Goal: Communication & Community: Answer question/provide support

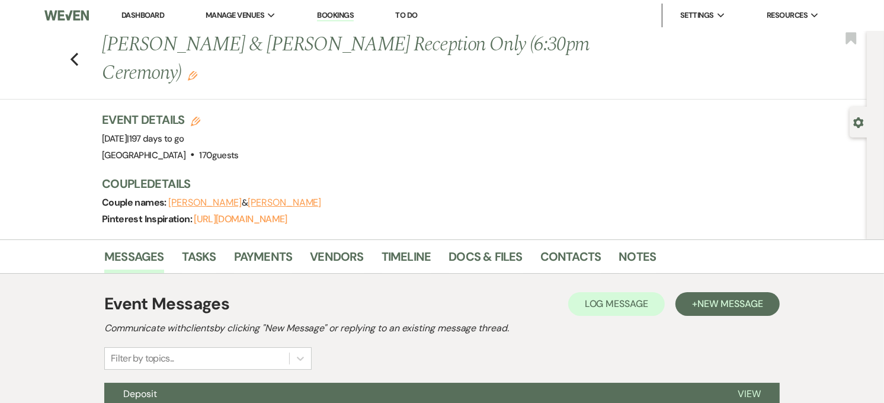
click at [161, 12] on link "Dashboard" at bounding box center [142, 15] width 43 height 10
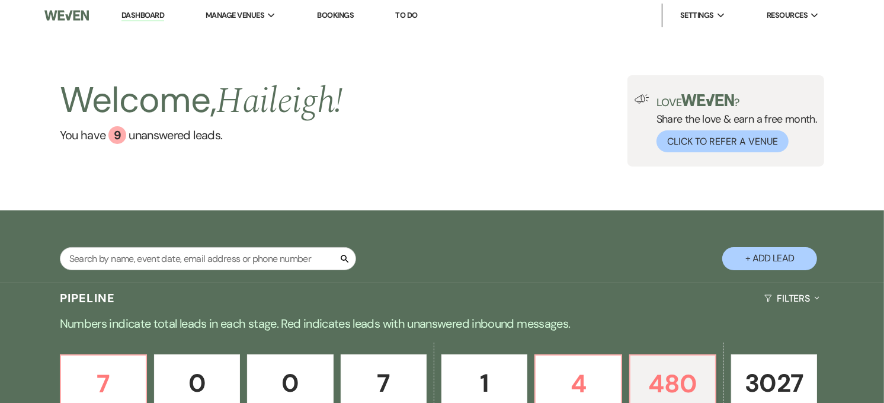
scroll to position [197, 0]
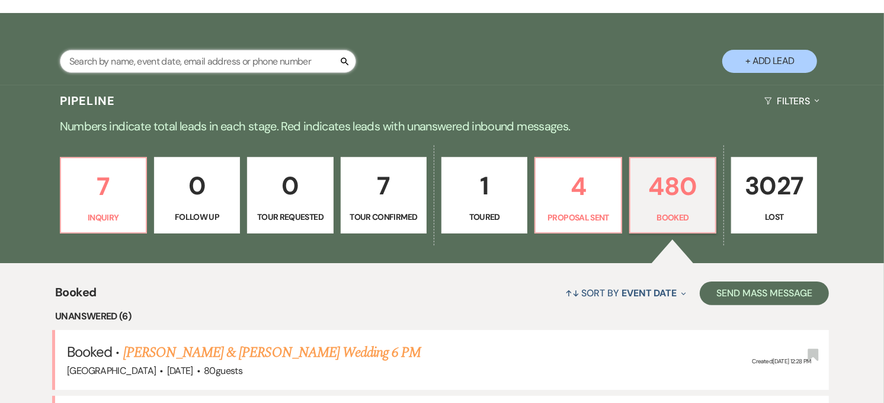
click at [141, 56] on input "text" at bounding box center [208, 61] width 296 height 23
type input "[PERSON_NAME]"
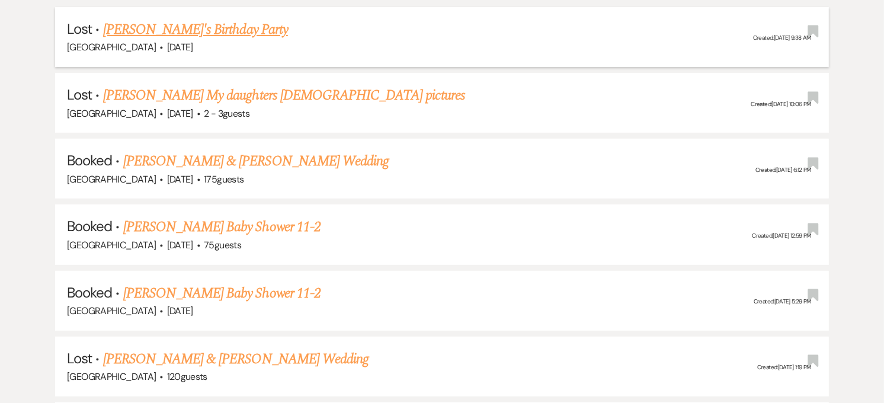
scroll to position [329, 0]
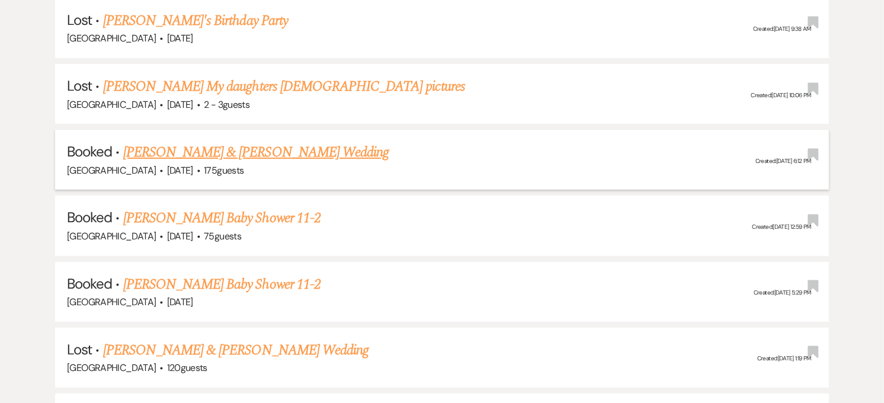
click at [200, 158] on link "[PERSON_NAME] & [PERSON_NAME] Wedding" at bounding box center [255, 152] width 265 height 21
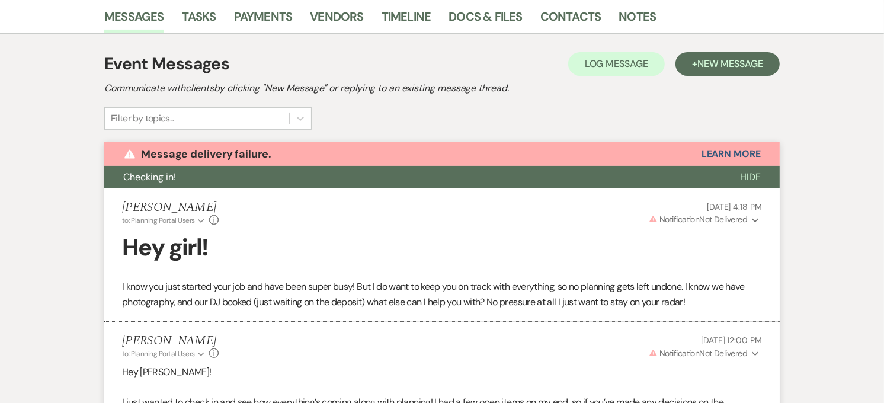
scroll to position [72, 0]
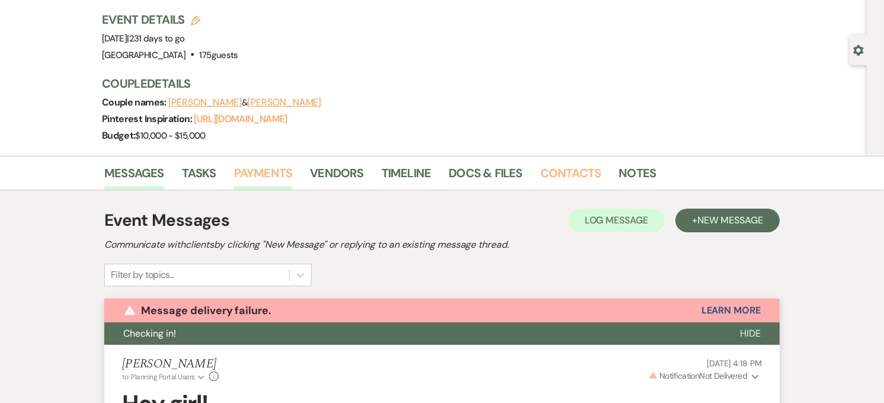
drag, startPoint x: 549, startPoint y: 178, endPoint x: 265, endPoint y: 239, distance: 290.9
click at [549, 178] on link "Contacts" at bounding box center [570, 176] width 61 height 26
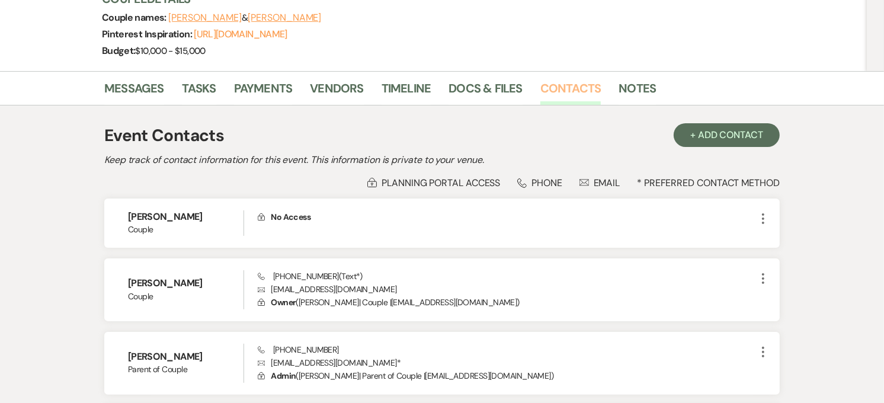
scroll to position [197, 0]
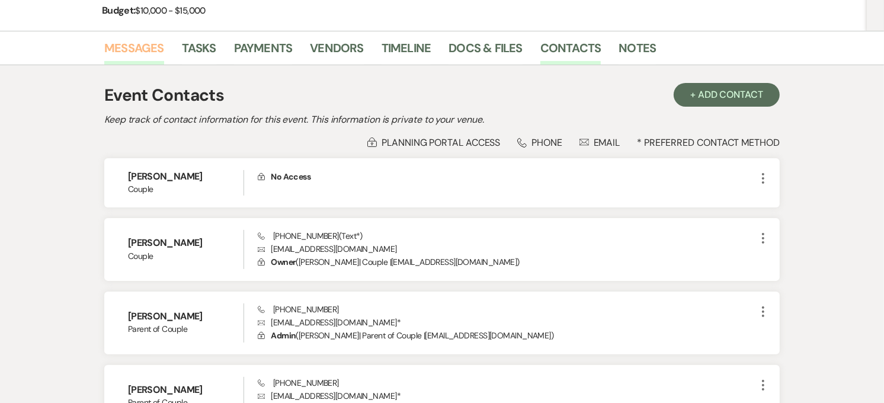
click at [117, 43] on link "Messages" at bounding box center [134, 52] width 60 height 26
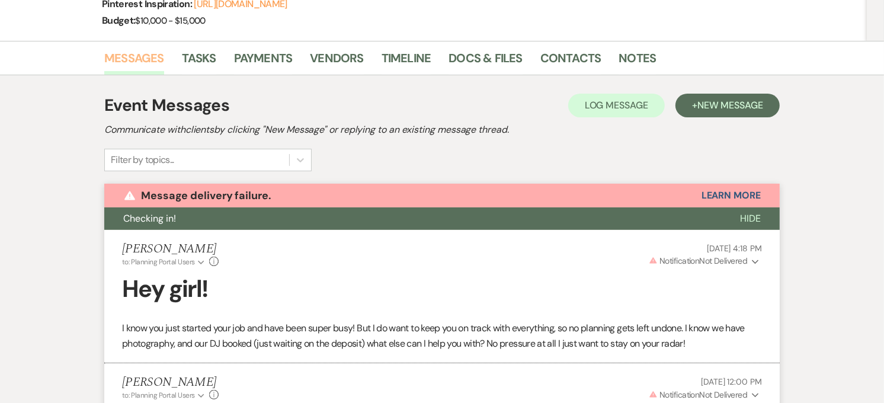
scroll to position [162, 0]
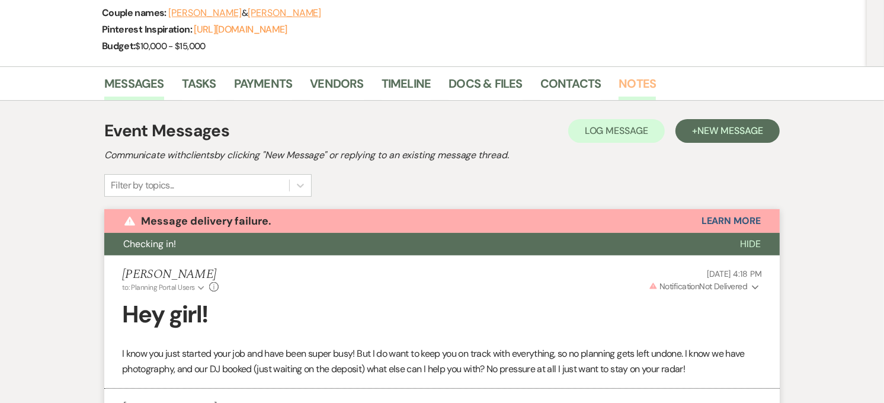
click at [631, 76] on link "Notes" at bounding box center [636, 87] width 37 height 26
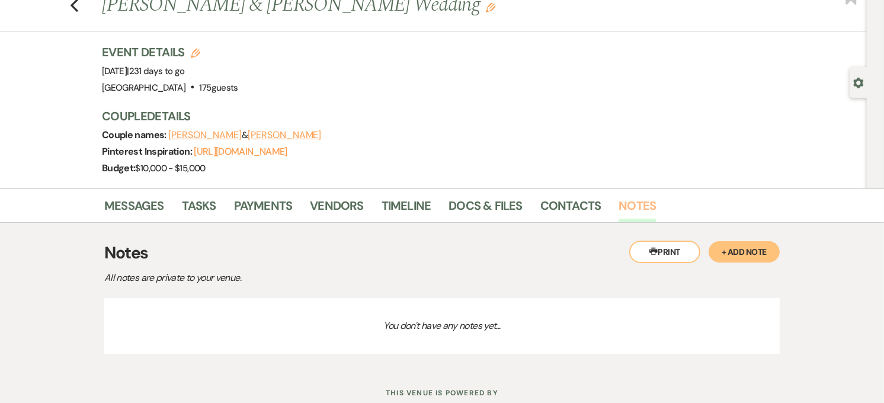
scroll to position [78, 0]
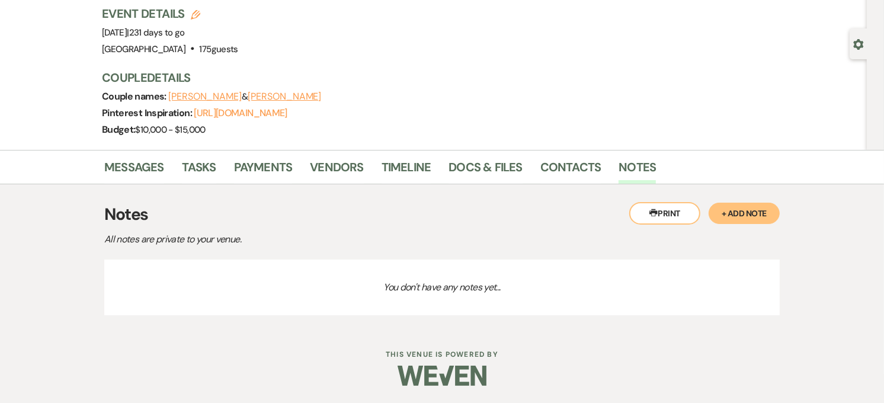
click at [730, 197] on div "Printer Print + Add Note Notes All notes are private to your venue. You don't h…" at bounding box center [441, 255] width 675 height 143
click at [733, 209] on button "+ Add Note" at bounding box center [743, 213] width 71 height 21
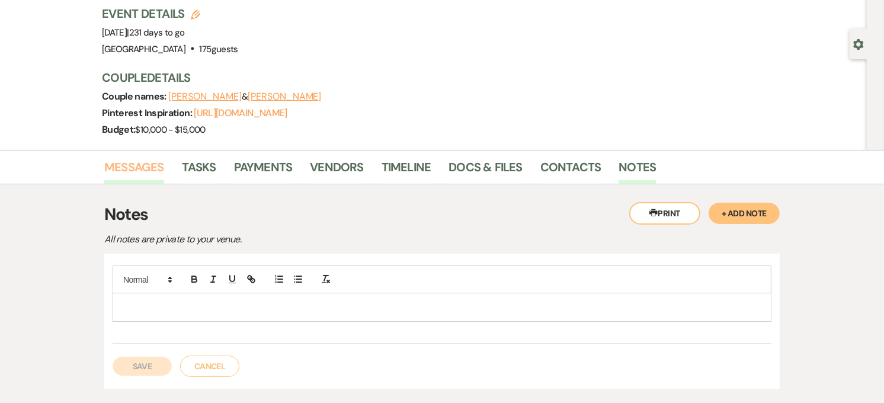
click at [128, 172] on link "Messages" at bounding box center [134, 171] width 60 height 26
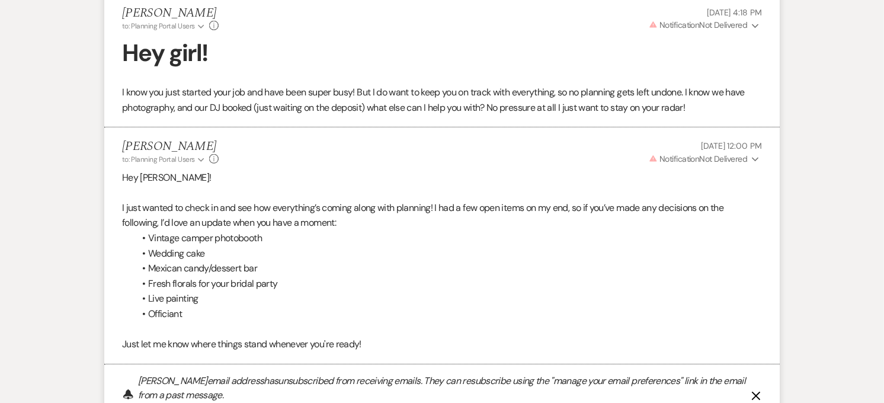
scroll to position [359, 0]
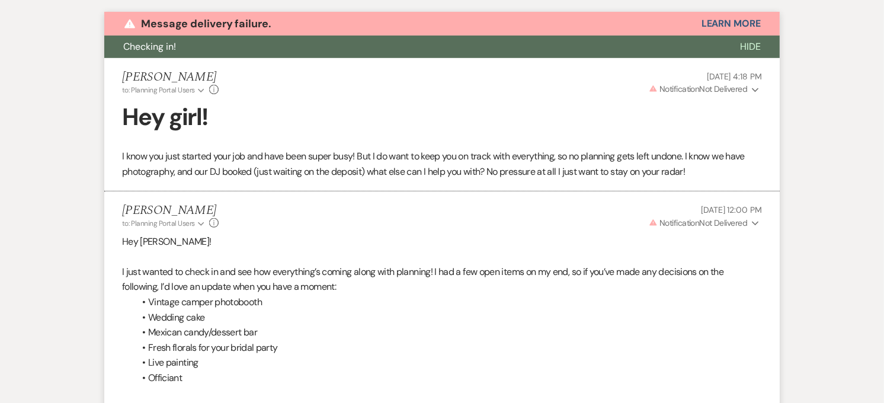
click at [221, 53] on button "Checking in!" at bounding box center [412, 47] width 617 height 23
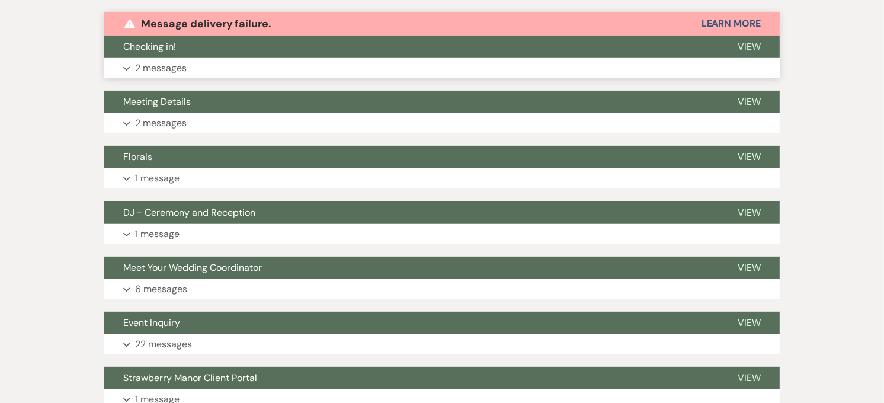
click at [213, 54] on button "Checking in!" at bounding box center [411, 47] width 614 height 23
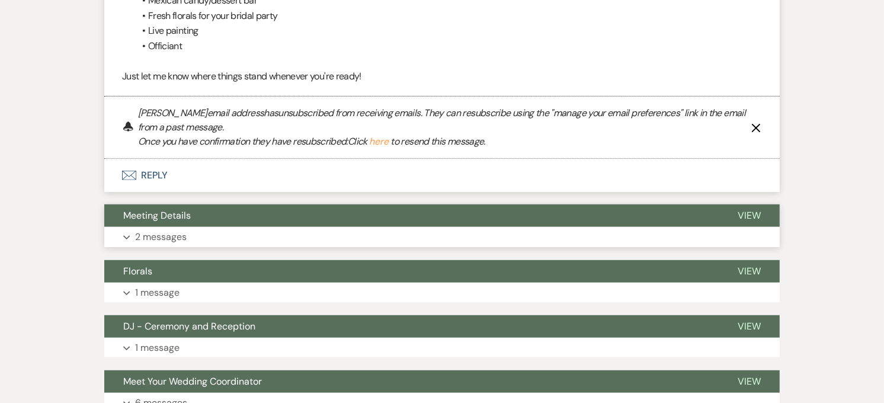
scroll to position [754, 0]
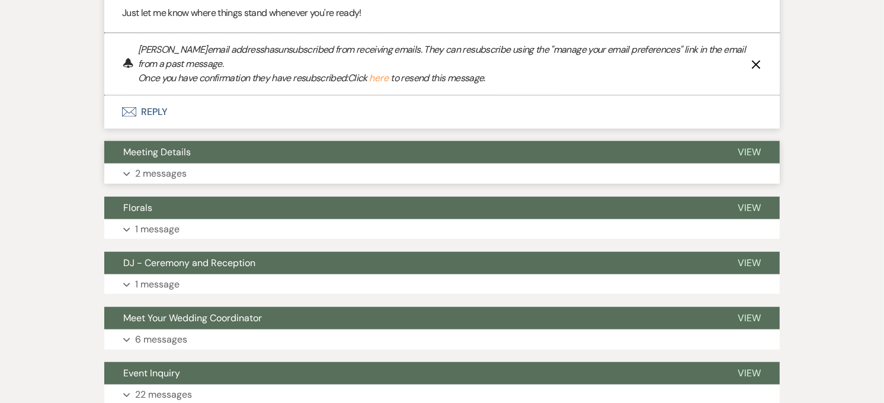
click at [258, 150] on button "Meeting Details" at bounding box center [411, 152] width 614 height 23
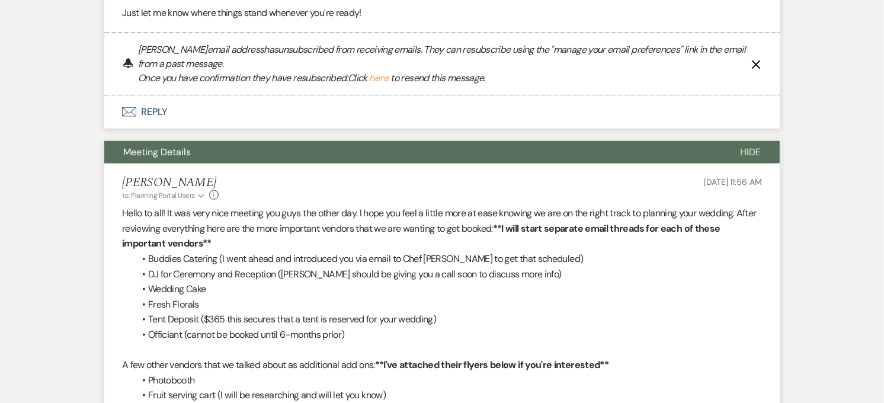
click at [259, 152] on button "Meeting Details" at bounding box center [412, 152] width 617 height 23
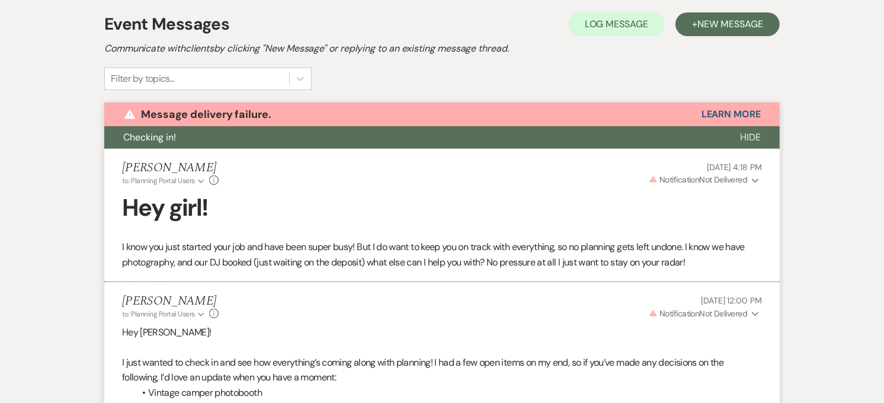
scroll to position [30, 0]
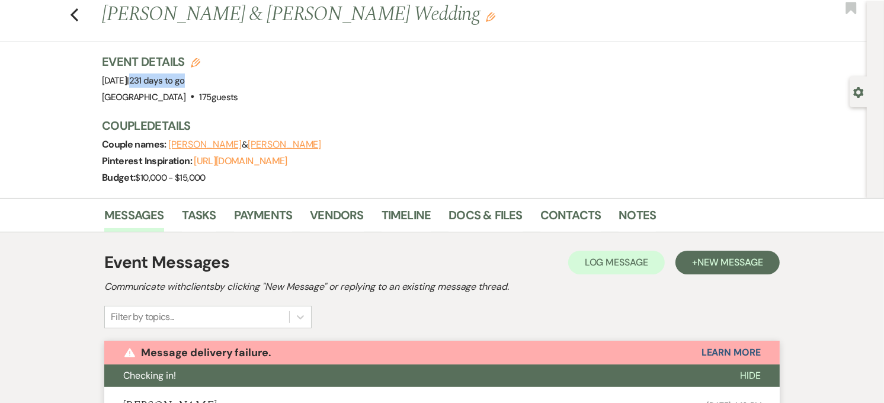
drag, startPoint x: 248, startPoint y: 82, endPoint x: 195, endPoint y: 85, distance: 52.2
click at [185, 85] on span "231 days to go" at bounding box center [157, 81] width 56 height 12
drag, startPoint x: 195, startPoint y: 85, endPoint x: 251, endPoint y: 82, distance: 55.8
click at [251, 82] on div "Event Details Edit Event Date: [DATE] | 231 days to go Venue: [GEOGRAPHIC_DATA]…" at bounding box center [433, 79] width 663 height 52
click at [185, 81] on span "231 days to go" at bounding box center [157, 81] width 56 height 12
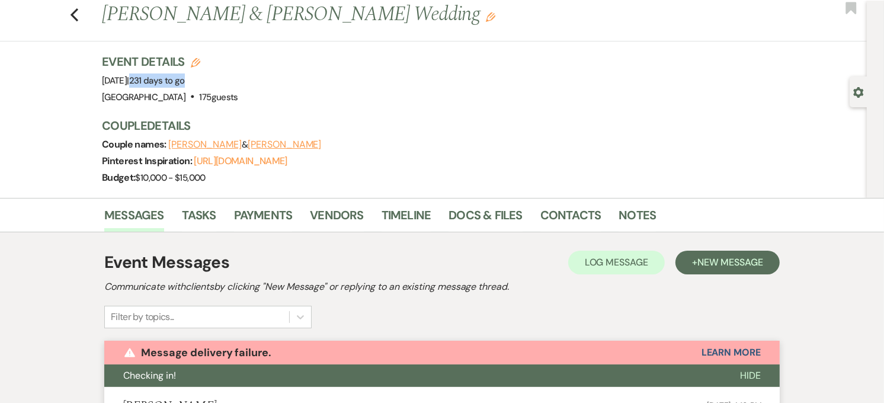
drag, startPoint x: 246, startPoint y: 81, endPoint x: 196, endPoint y: 87, distance: 50.7
click at [196, 87] on div "Event Date: [DATE] | 231 days to go" at bounding box center [170, 80] width 136 height 17
click at [185, 84] on span "231 days to go" at bounding box center [157, 81] width 56 height 12
drag, startPoint x: 248, startPoint y: 81, endPoint x: 196, endPoint y: 81, distance: 51.5
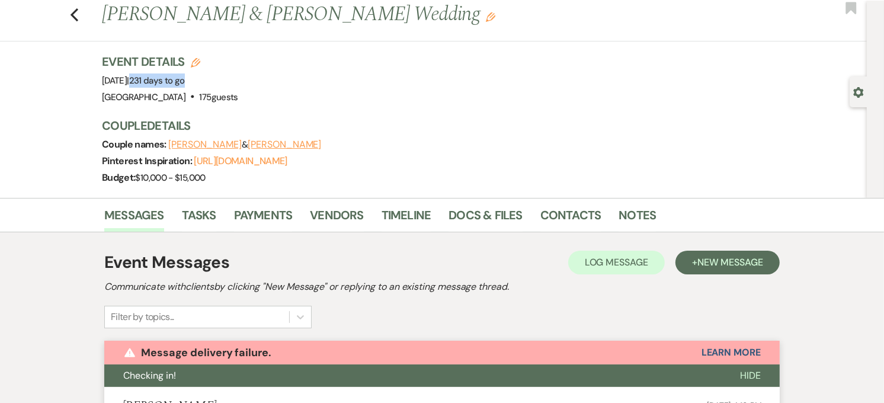
click at [185, 81] on span "231 days to go" at bounding box center [157, 81] width 56 height 12
click at [185, 84] on span "231 days to go" at bounding box center [157, 81] width 56 height 12
click at [185, 79] on span "231 days to go" at bounding box center [157, 81] width 56 height 12
drag, startPoint x: 255, startPoint y: 81, endPoint x: 205, endPoint y: 85, distance: 50.5
click at [205, 85] on div "Event Details Edit Event Date: [DATE] | 231 days to go Venue: [GEOGRAPHIC_DATA]…" at bounding box center [433, 79] width 663 height 52
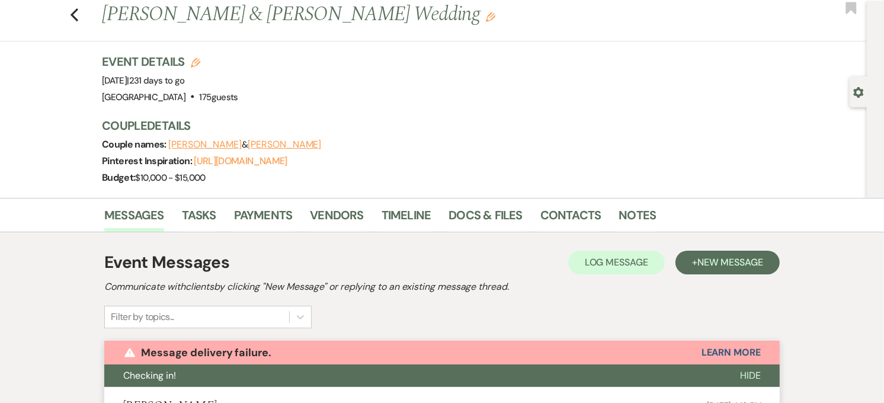
click at [185, 81] on span "231 days to go" at bounding box center [157, 81] width 56 height 12
drag, startPoint x: 205, startPoint y: 85, endPoint x: 246, endPoint y: 84, distance: 40.9
click at [185, 84] on span "231 days to go" at bounding box center [157, 81] width 56 height 12
click at [228, 159] on link "[URL][DOMAIN_NAME]" at bounding box center [240, 161] width 93 height 12
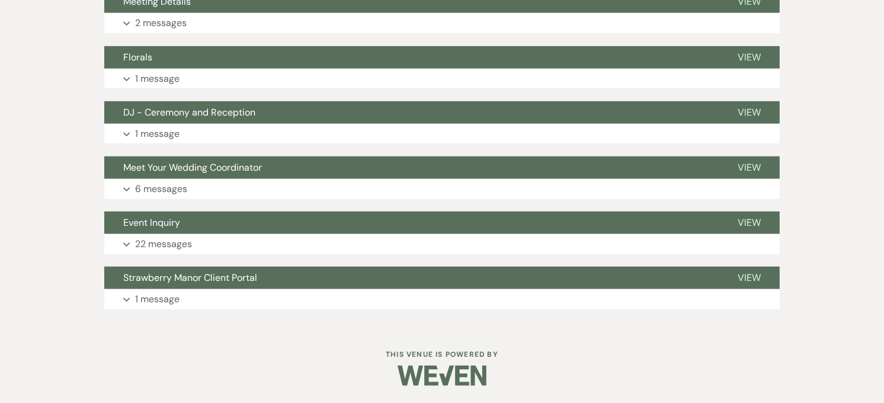
scroll to position [839, 0]
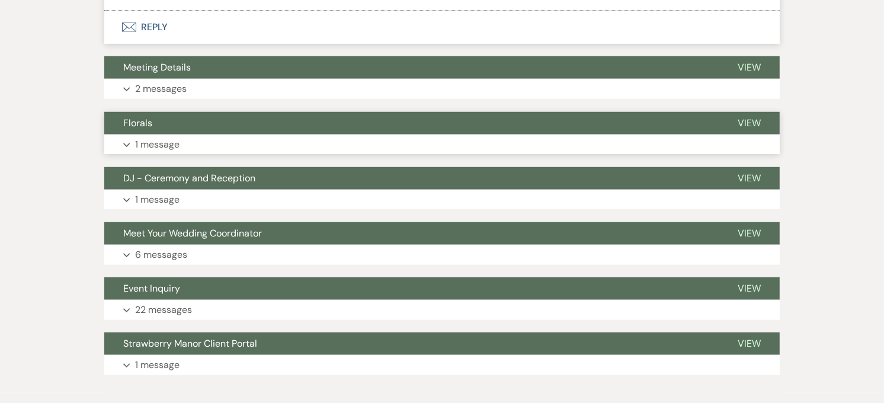
click at [198, 116] on button "Florals" at bounding box center [411, 123] width 614 height 23
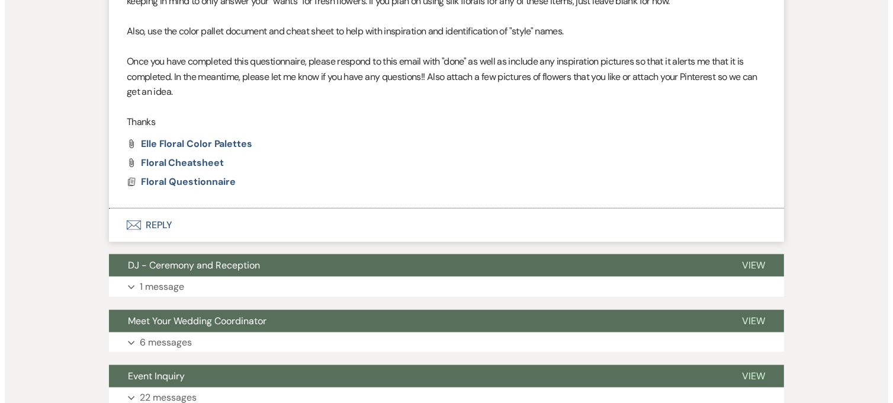
scroll to position [971, 0]
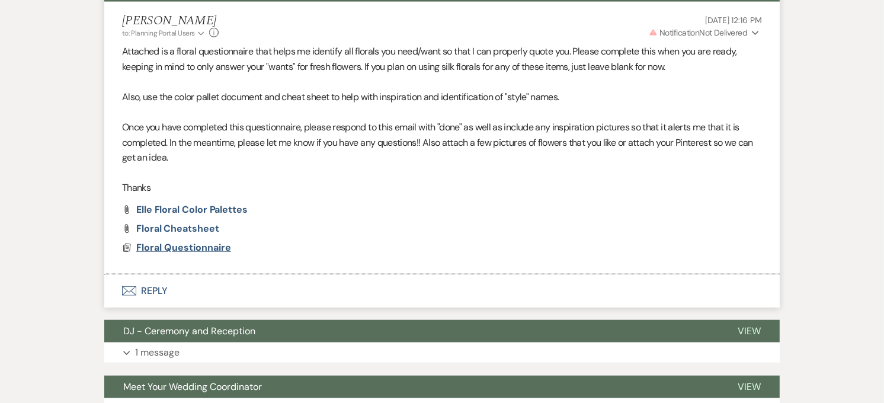
click at [216, 248] on span "Floral Questionnaire" at bounding box center [183, 247] width 95 height 12
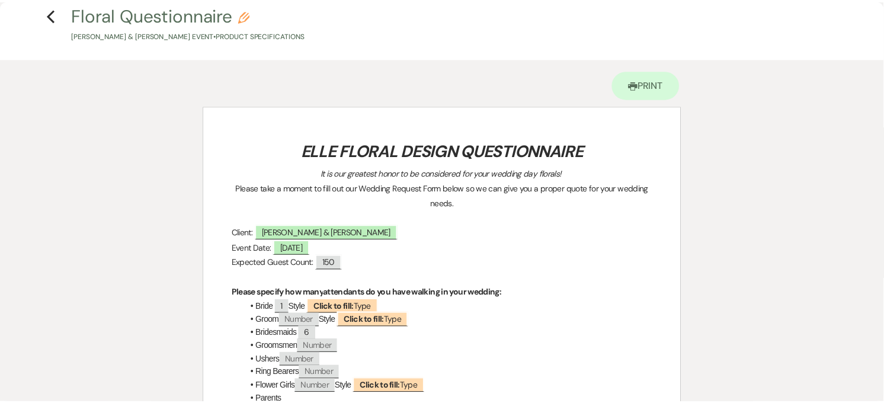
scroll to position [0, 0]
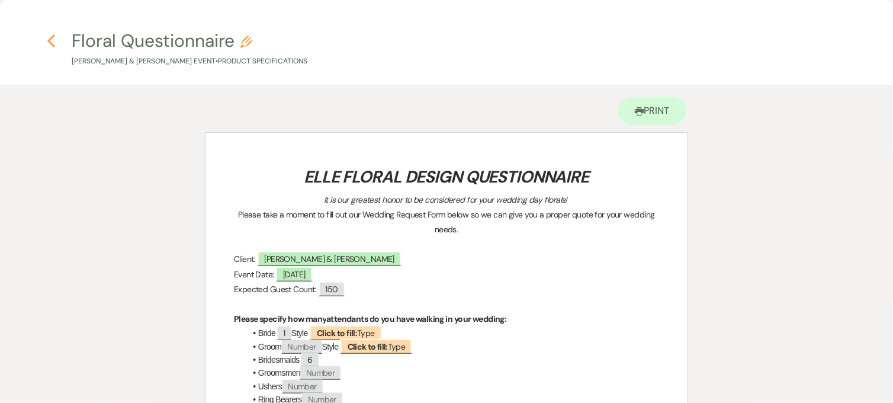
click at [48, 37] on icon "Previous" at bounding box center [51, 41] width 9 height 14
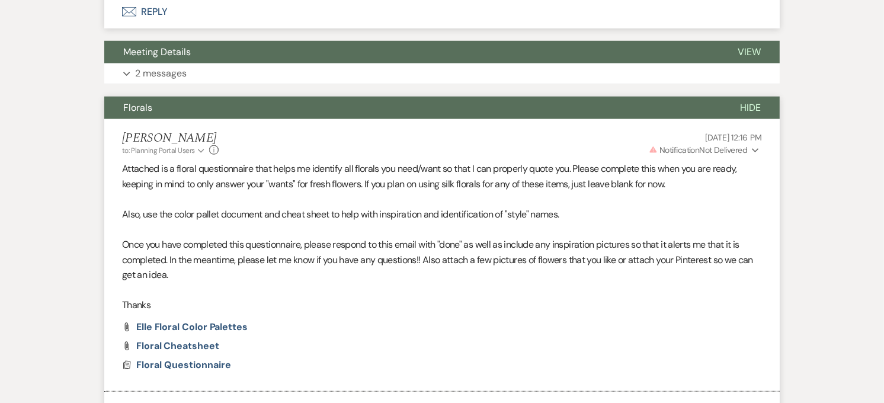
scroll to position [642, 0]
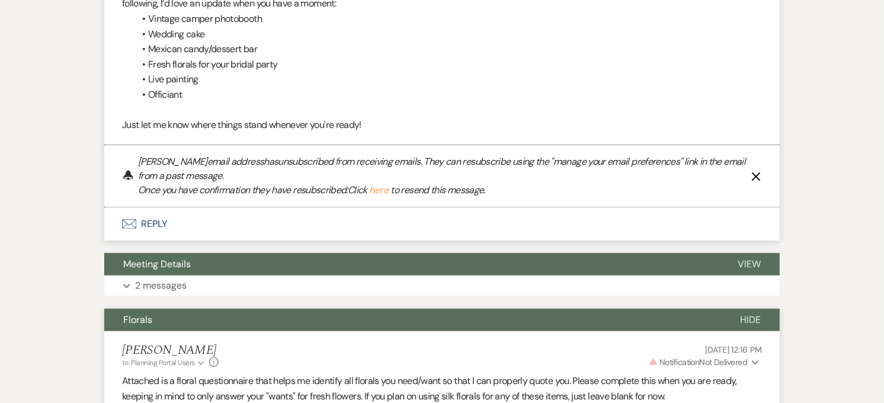
click at [306, 327] on button "Florals" at bounding box center [412, 320] width 617 height 23
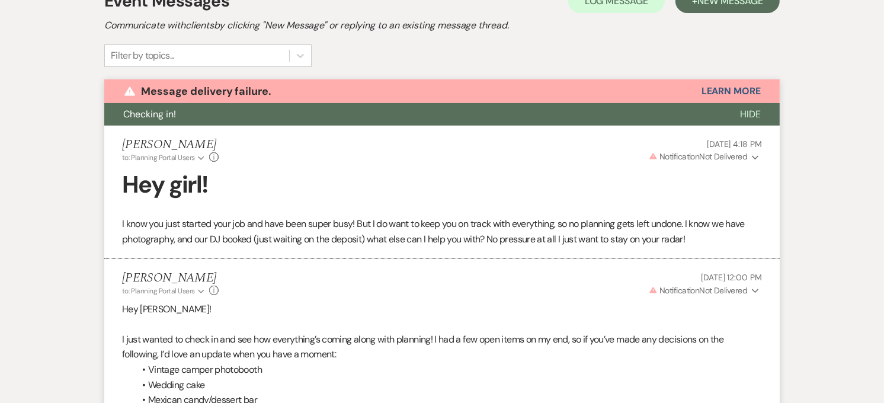
scroll to position [116, 0]
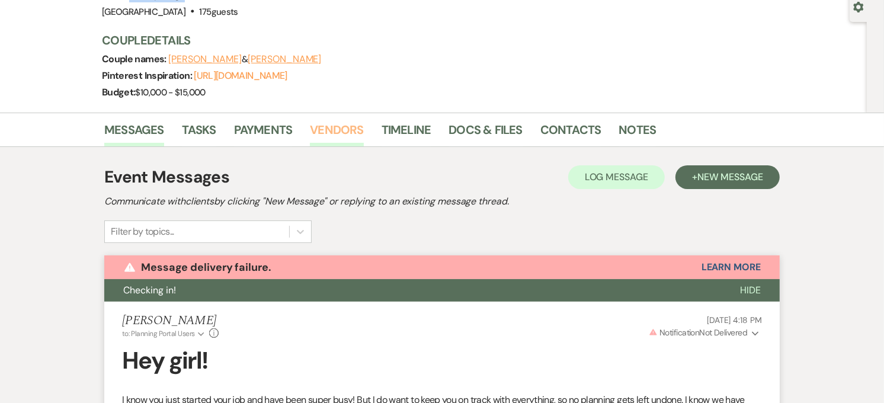
click at [348, 129] on link "Vendors" at bounding box center [336, 133] width 53 height 26
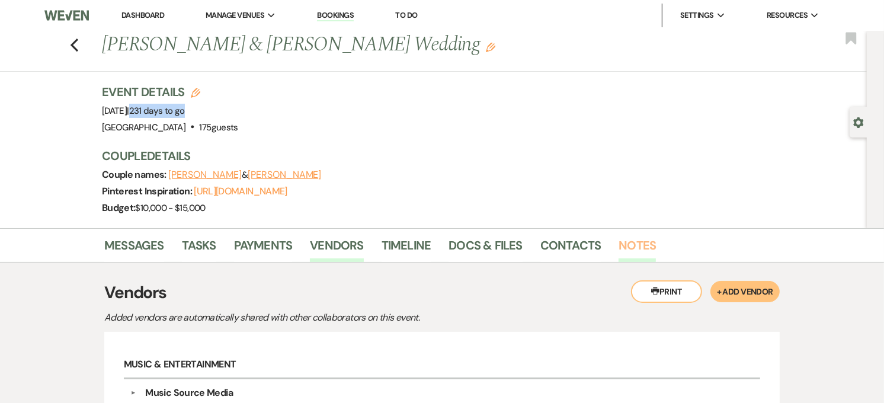
click at [622, 239] on link "Notes" at bounding box center [636, 249] width 37 height 26
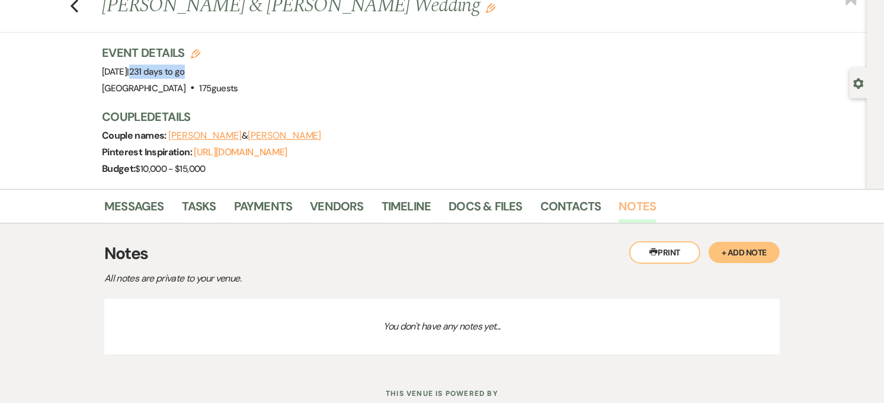
scroll to position [78, 0]
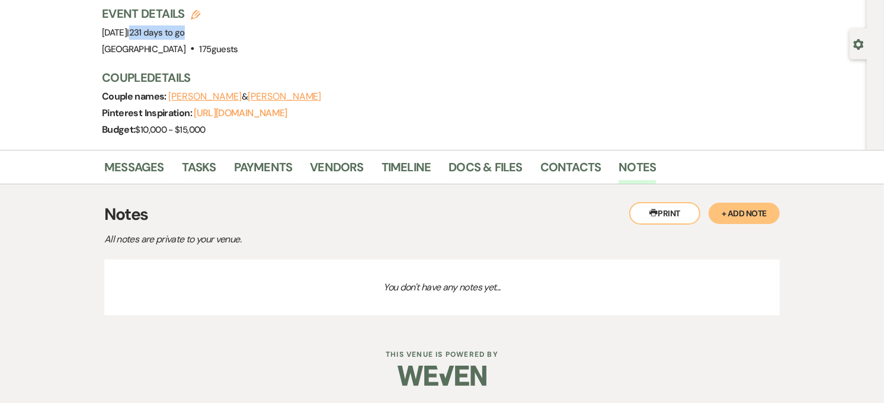
click at [742, 214] on button "+ Add Note" at bounding box center [743, 213] width 71 height 21
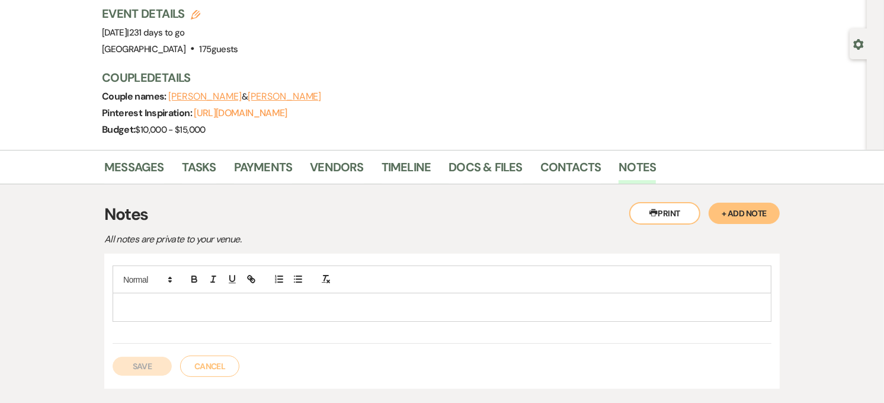
click at [233, 314] on div at bounding box center [441, 306] width 657 height 27
click at [243, 310] on p "traditional w/ strawberry filling" at bounding box center [442, 306] width 640 height 13
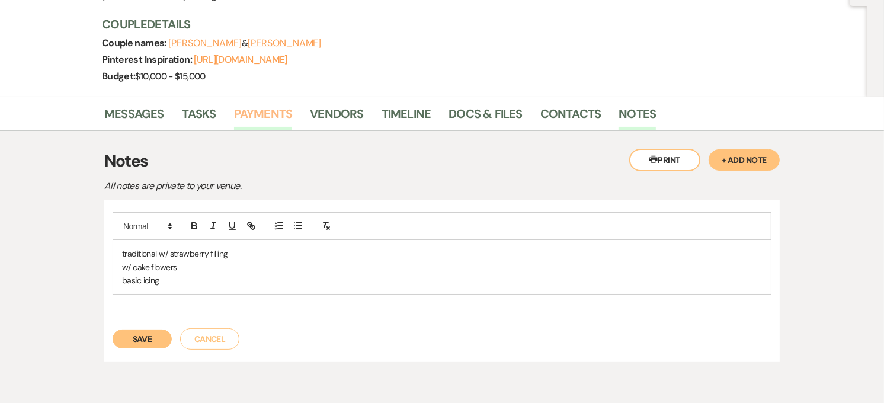
scroll to position [0, 0]
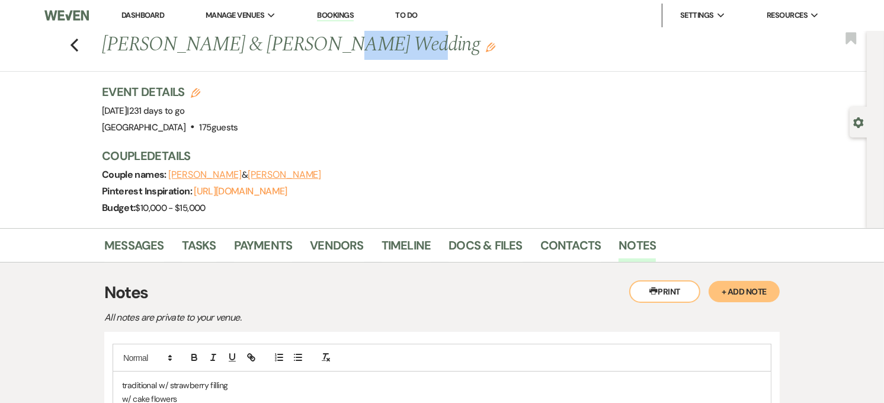
drag, startPoint x: 290, startPoint y: 44, endPoint x: 354, endPoint y: 44, distance: 64.0
click at [354, 44] on h1 "[PERSON_NAME] & [PERSON_NAME] Wedding Edit" at bounding box center [367, 45] width 531 height 28
copy h1 "[PERSON_NAME]"
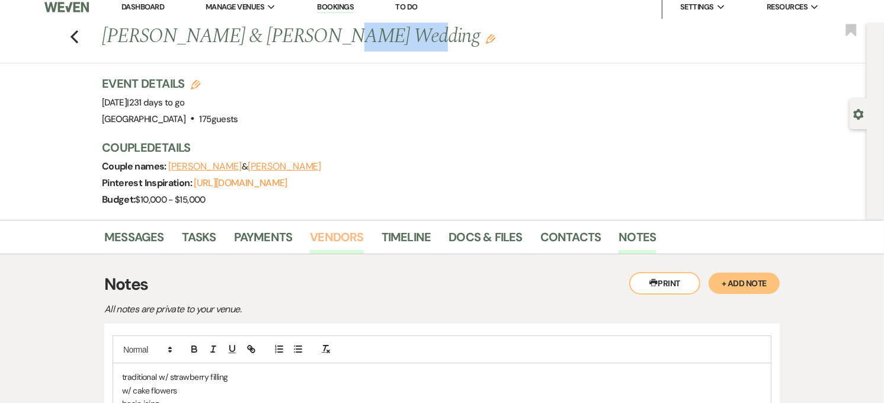
scroll to position [131, 0]
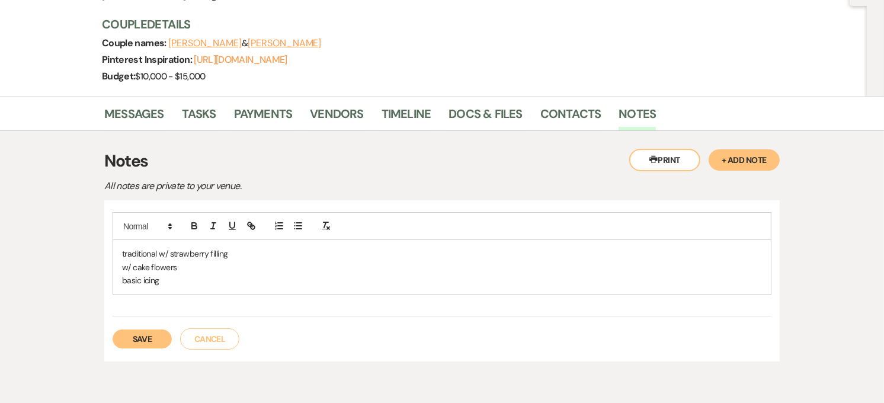
click at [122, 255] on p "traditional w/ strawberry filling" at bounding box center [442, 253] width 640 height 13
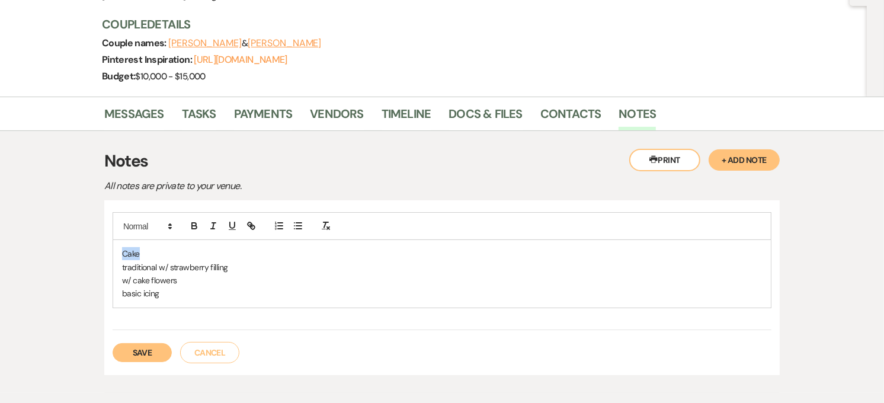
drag, startPoint x: 123, startPoint y: 247, endPoint x: 111, endPoint y: 249, distance: 12.1
click at [111, 249] on div "Cake traditional w/ strawberry filling w/ cake flowers basic icing Save Cancel" at bounding box center [441, 287] width 675 height 175
click at [194, 227] on icon "button" at bounding box center [194, 225] width 11 height 11
click at [229, 229] on rect "button" at bounding box center [232, 229] width 7 height 1
click at [190, 256] on p "Cake" at bounding box center [442, 253] width 640 height 13
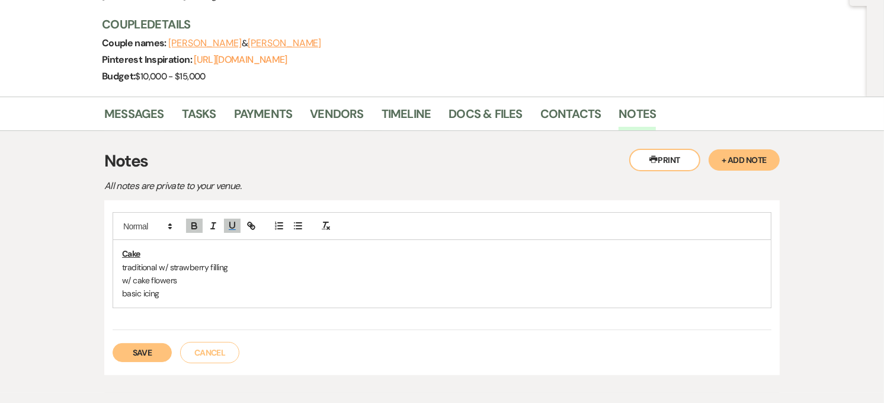
click at [121, 268] on div "Cake traditional w/ strawberry filling w/ cake flowers basic icing" at bounding box center [441, 274] width 657 height 68
click at [120, 281] on div "Cake - traditional w/ strawberry filling w/ cake flowers basic icing" at bounding box center [441, 274] width 657 height 68
click at [122, 291] on p "basic icing" at bounding box center [442, 293] width 640 height 13
click at [174, 294] on p "- basic icing" at bounding box center [442, 293] width 640 height 13
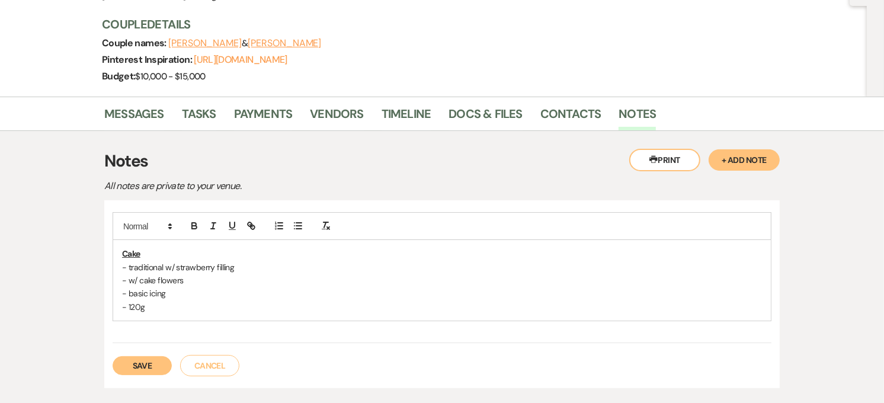
click at [152, 371] on button "Save" at bounding box center [142, 365] width 59 height 19
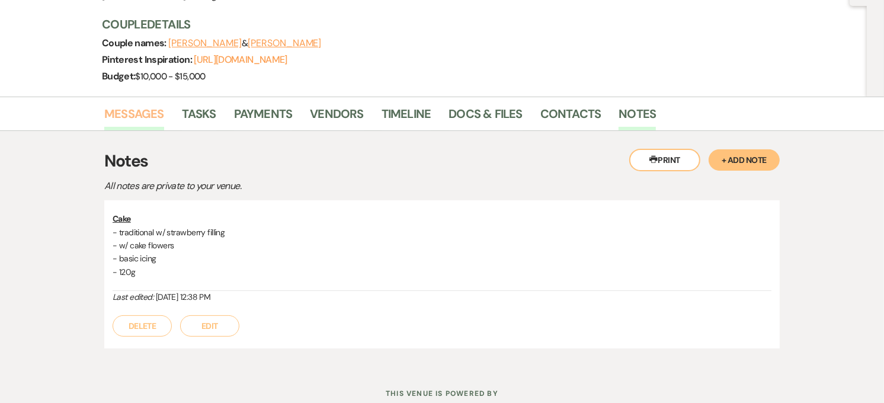
click at [129, 114] on link "Messages" at bounding box center [134, 117] width 60 height 26
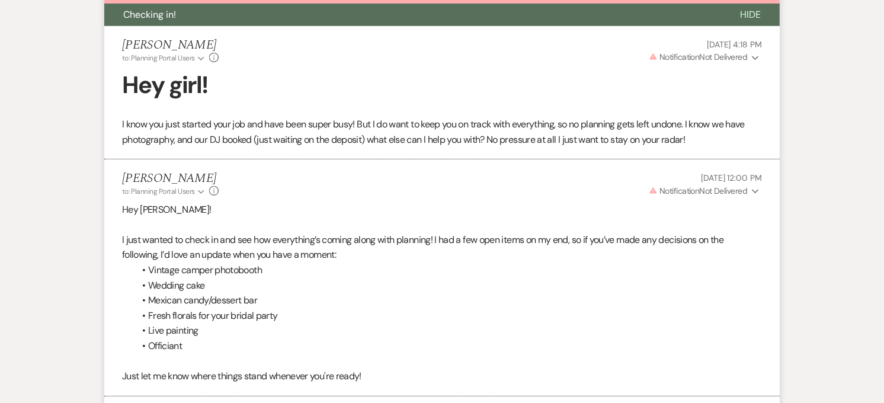
scroll to position [293, 0]
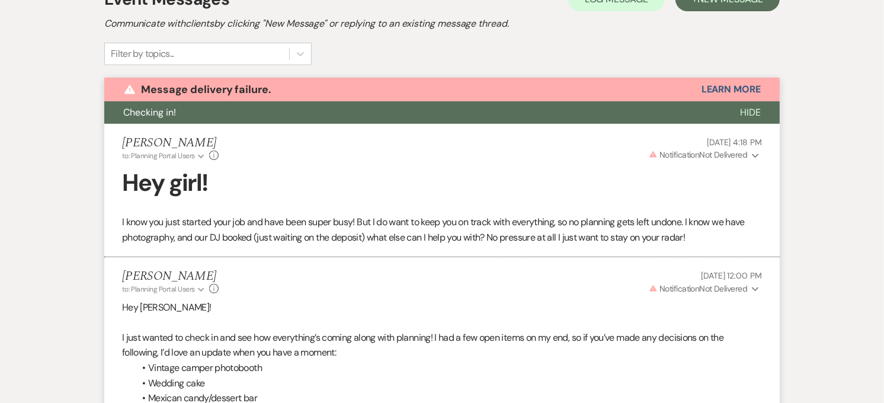
click at [213, 103] on button "Checking in!" at bounding box center [412, 112] width 617 height 23
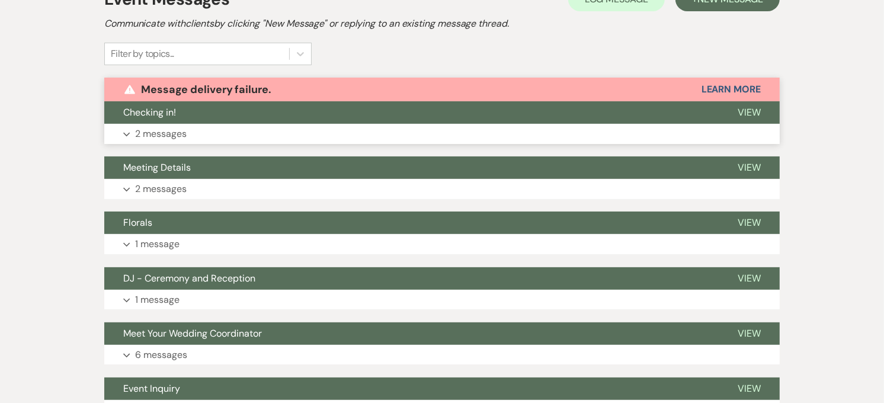
click at [209, 113] on button "Checking in!" at bounding box center [411, 112] width 614 height 23
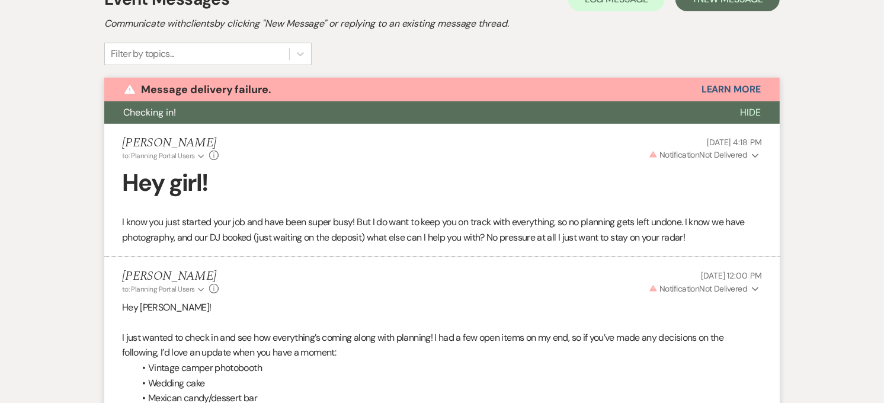
click at [209, 113] on button "Checking in!" at bounding box center [412, 112] width 617 height 23
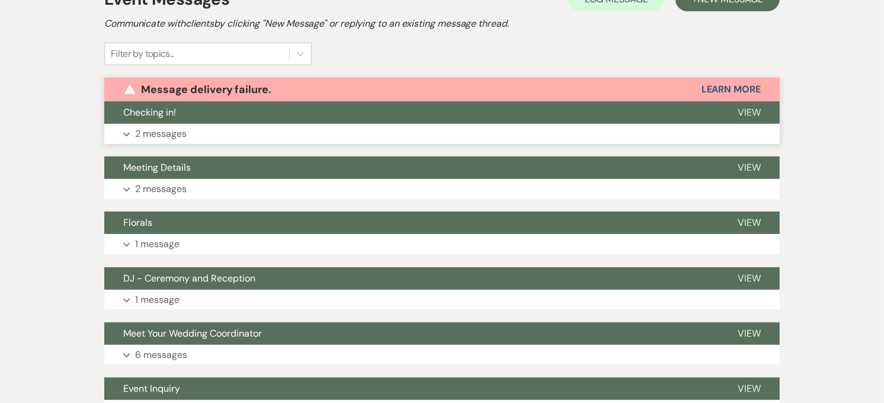
click at [209, 113] on button "Checking in!" at bounding box center [411, 112] width 614 height 23
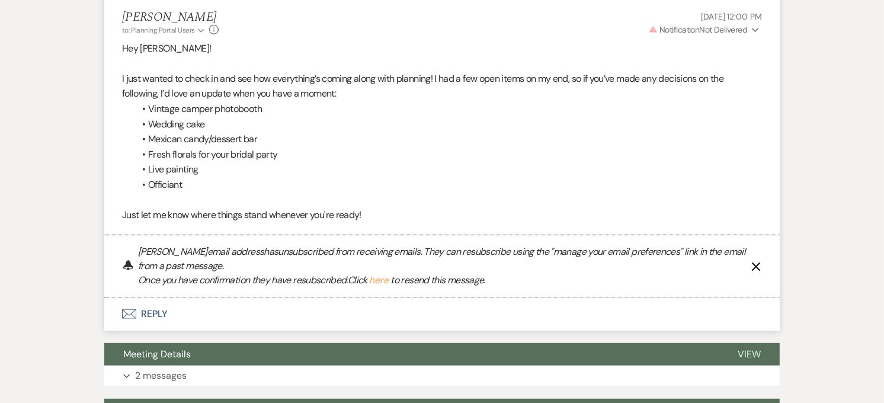
scroll to position [557, 0]
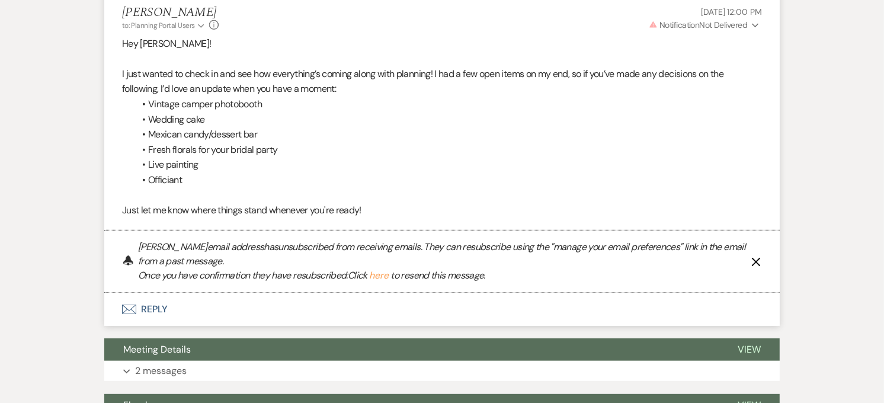
click at [752, 261] on icon "X" at bounding box center [755, 261] width 9 height 9
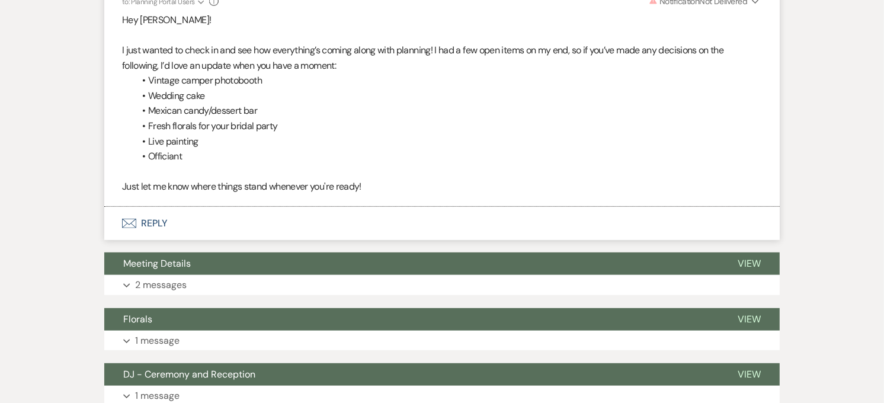
scroll to position [534, 0]
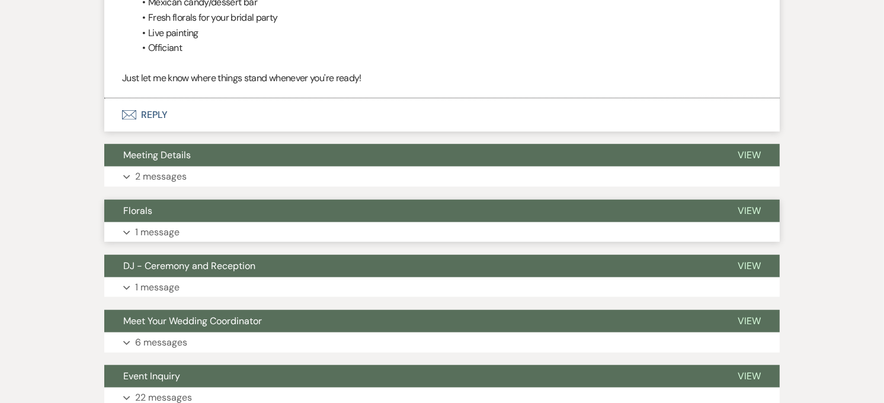
click at [208, 210] on button "Florals" at bounding box center [411, 211] width 614 height 23
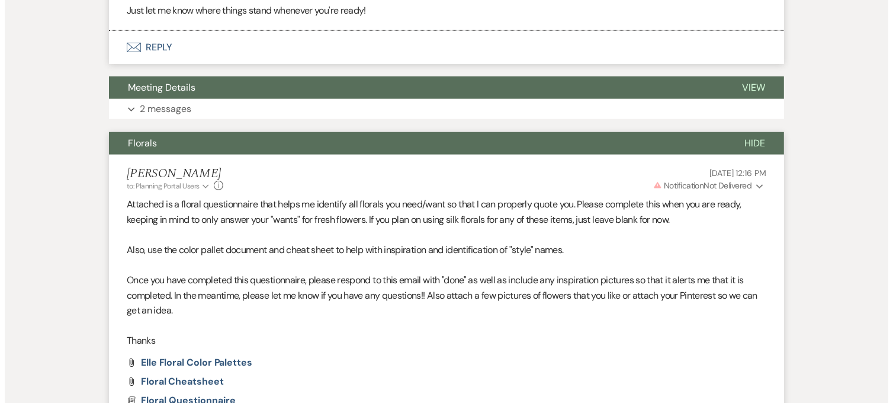
scroll to position [862, 0]
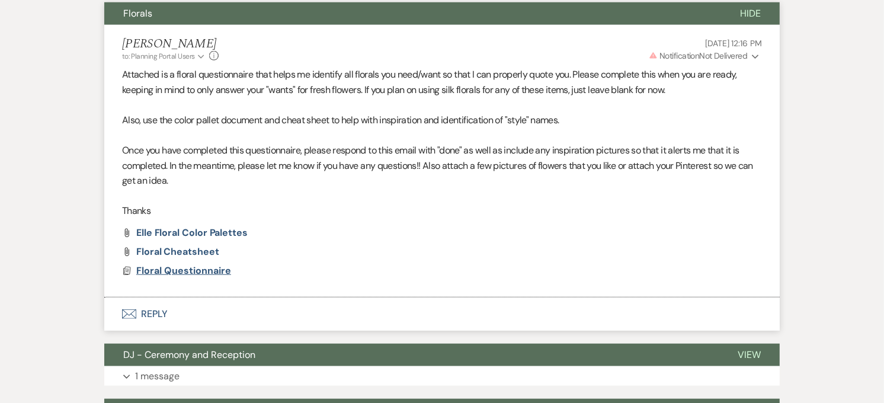
click at [185, 271] on span "Floral Questionnaire" at bounding box center [183, 270] width 95 height 12
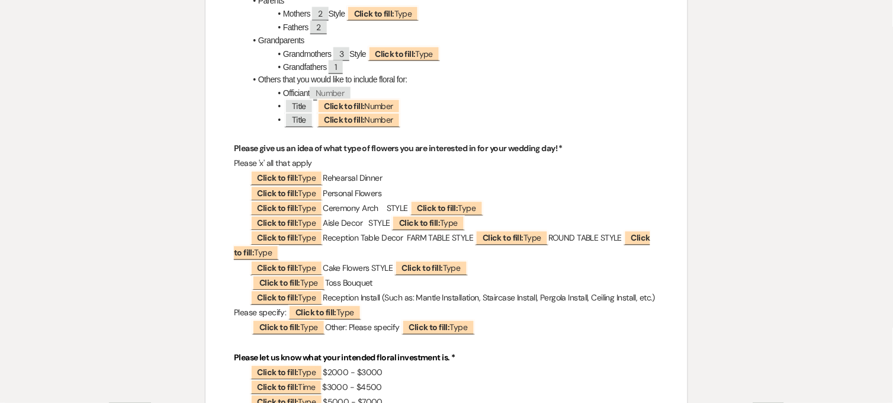
scroll to position [460, 0]
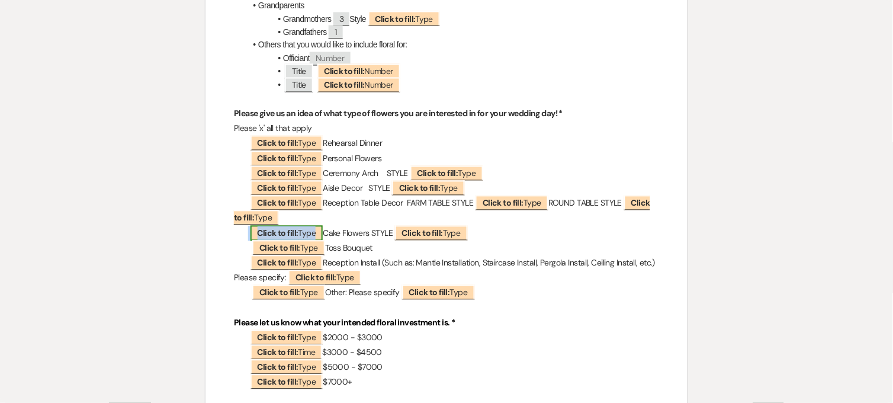
click at [311, 233] on span "Click to fill: Type" at bounding box center [287, 233] width 73 height 15
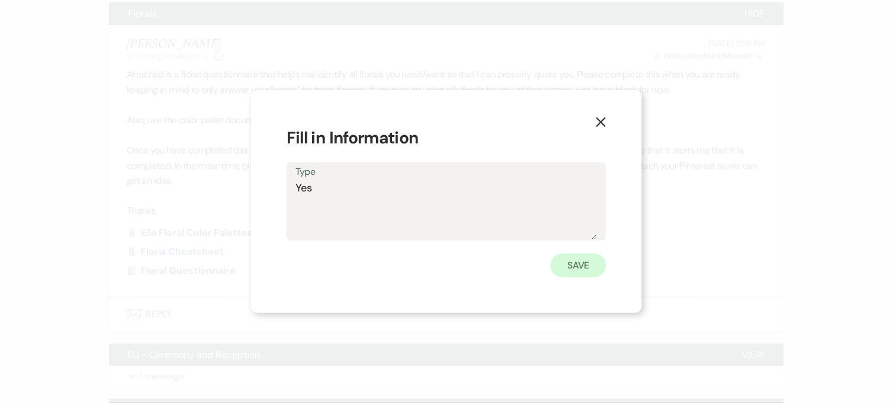
type textarea "Yes"
click at [562, 277] on button "Save" at bounding box center [579, 266] width 56 height 24
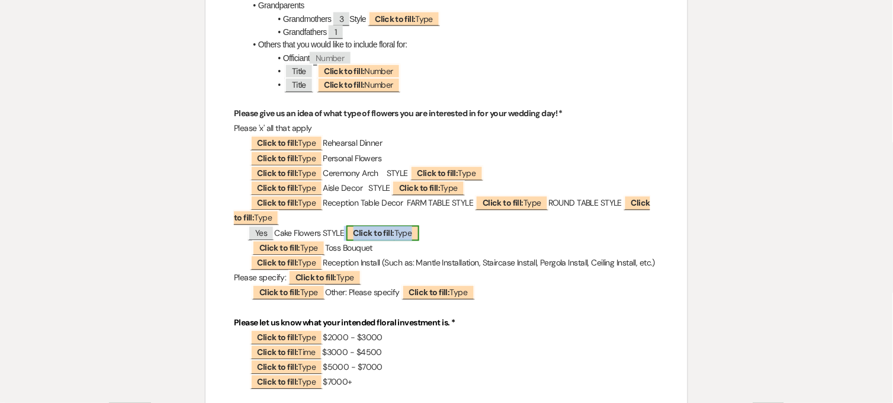
click at [412, 232] on span "Click to fill: Type" at bounding box center [383, 233] width 73 height 15
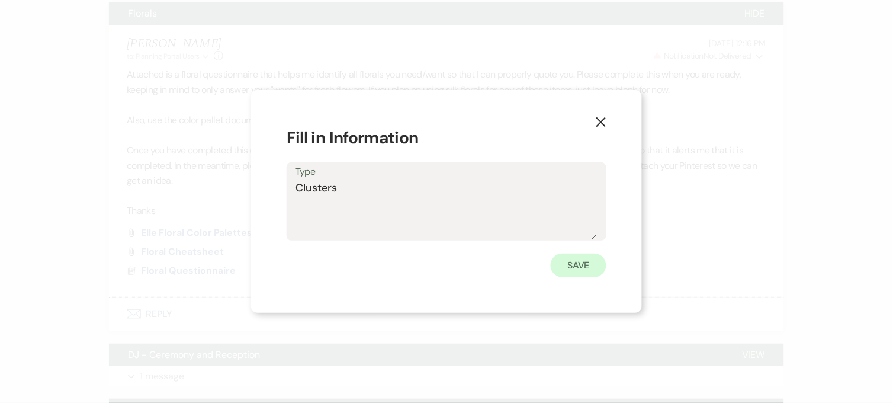
type textarea "Clusters"
click at [583, 268] on button "Save" at bounding box center [579, 266] width 56 height 24
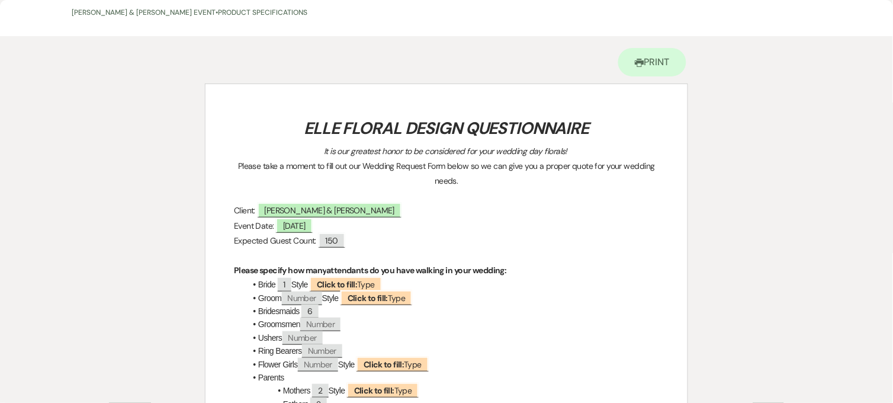
scroll to position [0, 0]
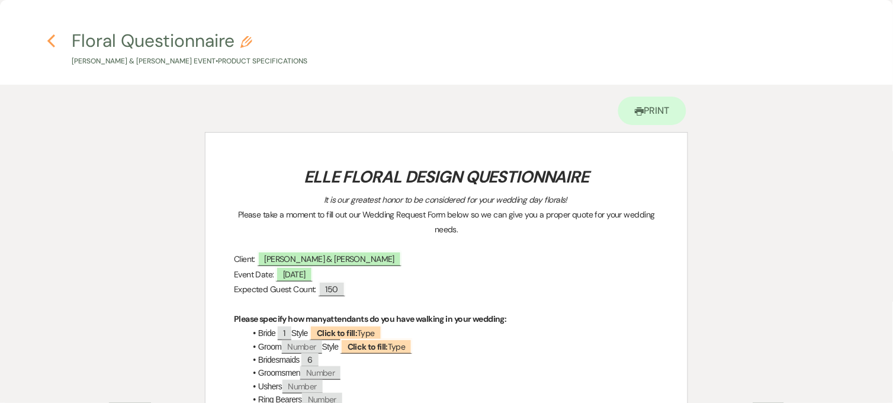
click at [49, 46] on icon "Previous" at bounding box center [51, 41] width 9 height 14
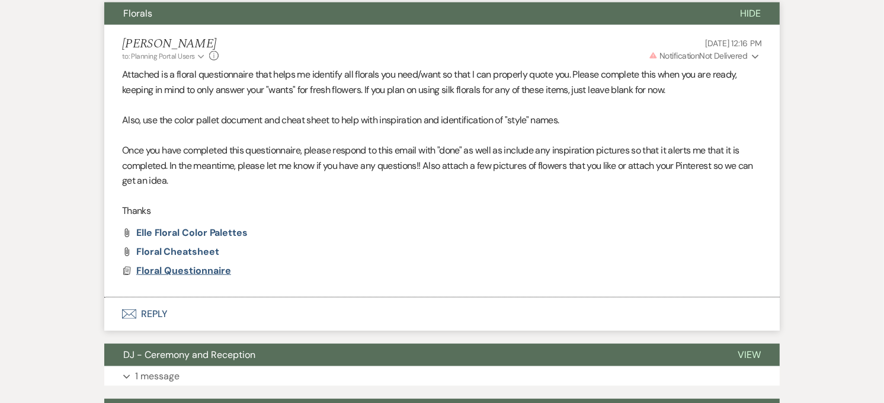
click at [175, 275] on span "Floral Questionnaire" at bounding box center [183, 270] width 95 height 12
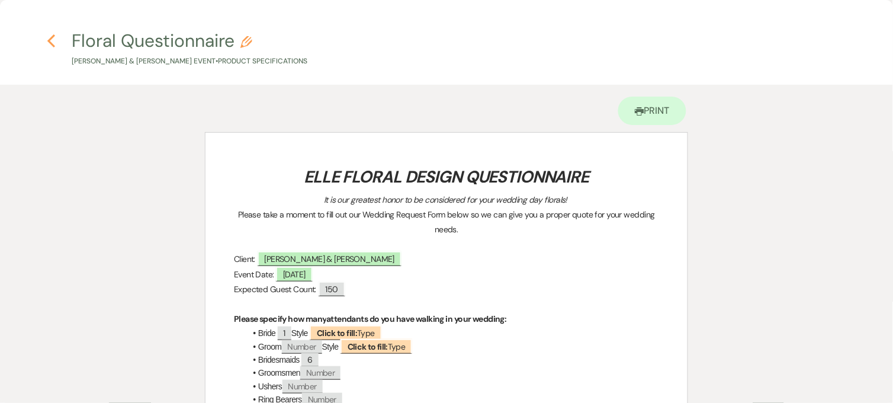
click at [47, 34] on icon "Previous" at bounding box center [51, 41] width 9 height 14
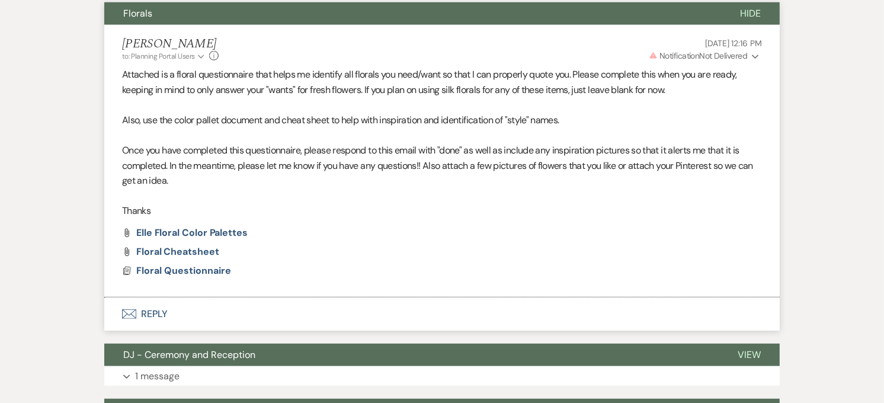
click at [172, 313] on button "Envelope Reply" at bounding box center [441, 313] width 675 height 33
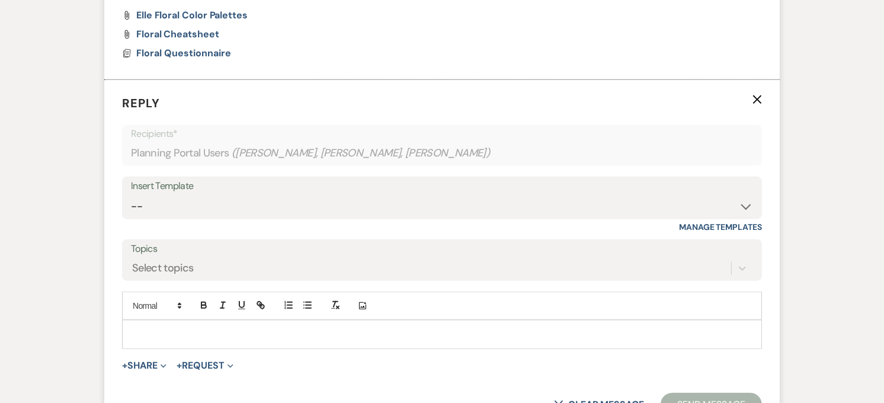
scroll to position [1134, 0]
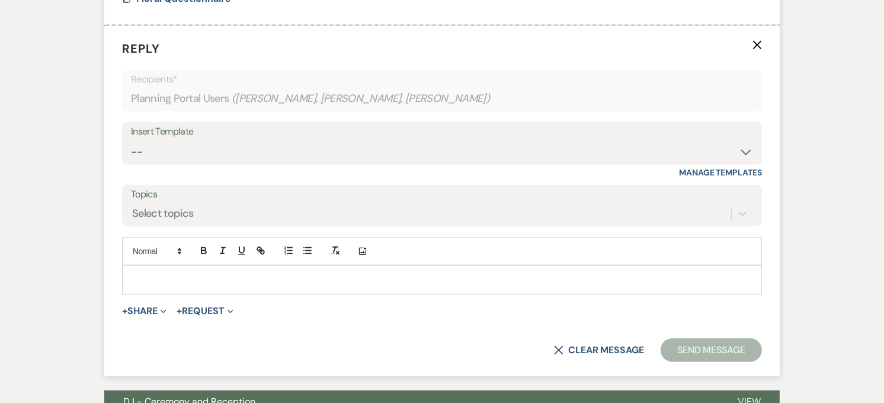
click at [166, 277] on p at bounding box center [441, 279] width 621 height 13
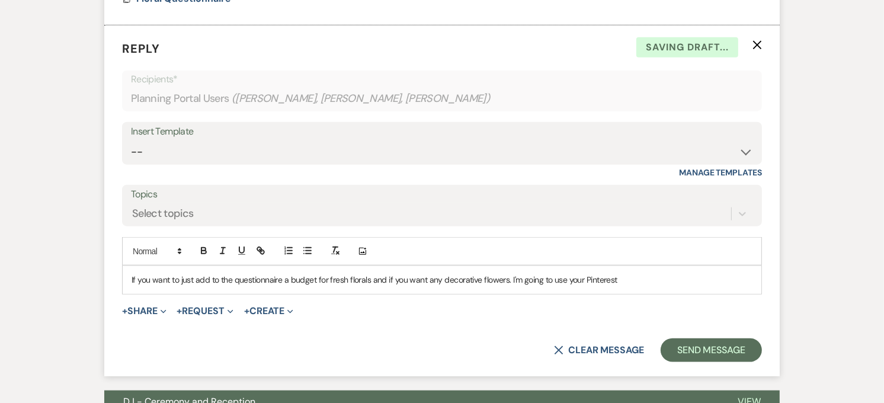
click at [647, 280] on p "If you want to just add to the questionnaire a budget for fresh florals and if …" at bounding box center [441, 279] width 621 height 13
click at [707, 355] on button "Send Message" at bounding box center [710, 350] width 101 height 24
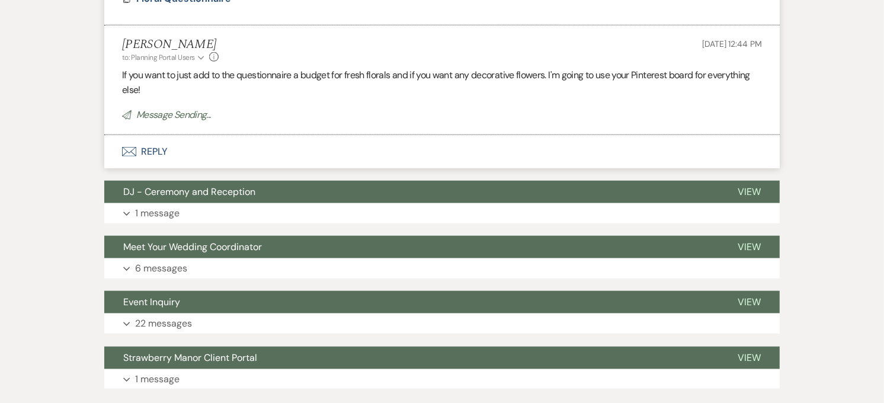
scroll to position [673, 0]
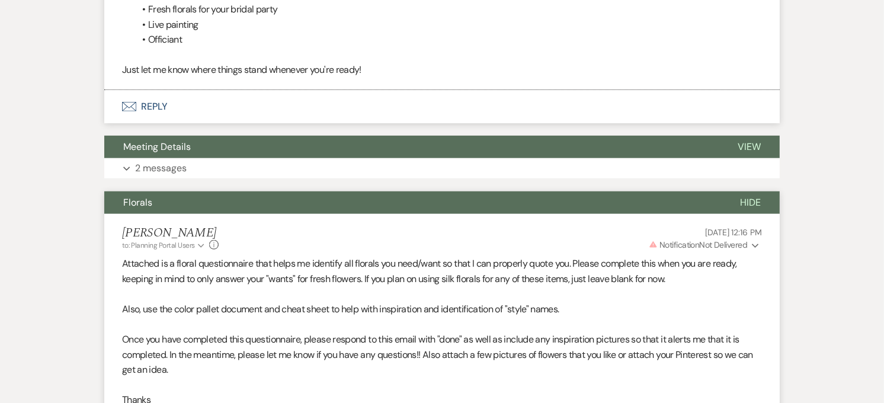
click at [272, 204] on button "Florals" at bounding box center [412, 202] width 617 height 23
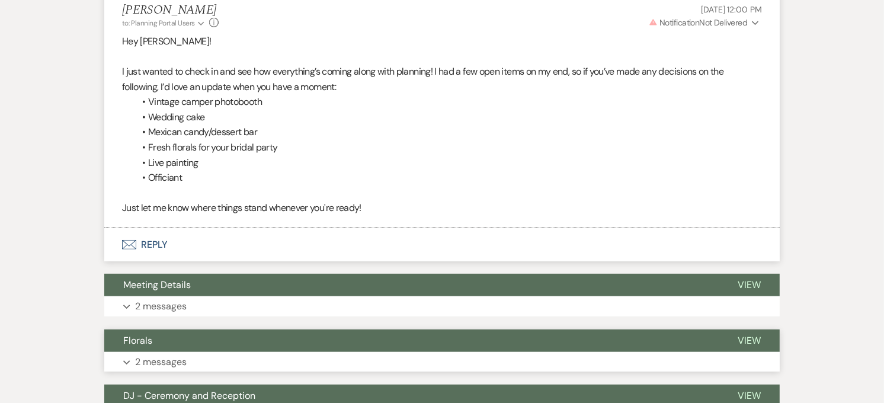
scroll to position [345, 0]
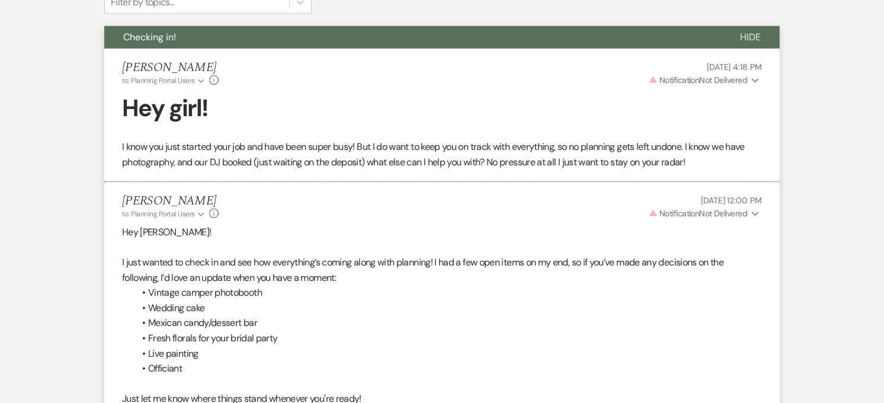
click at [270, 39] on button "Checking in!" at bounding box center [412, 37] width 617 height 23
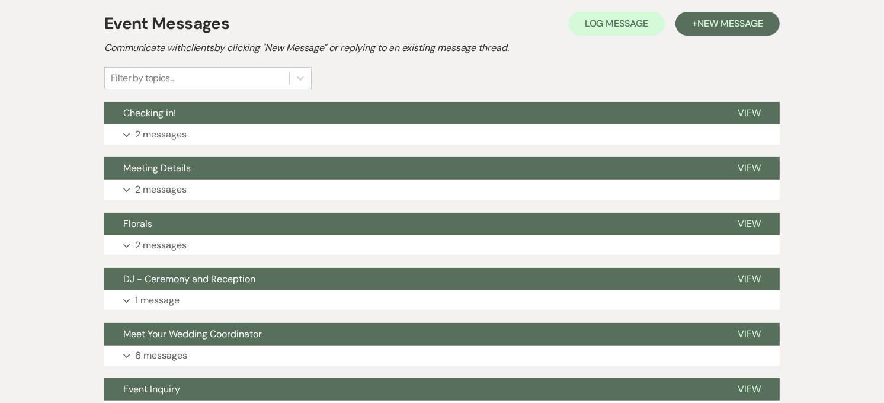
scroll to position [147, 0]
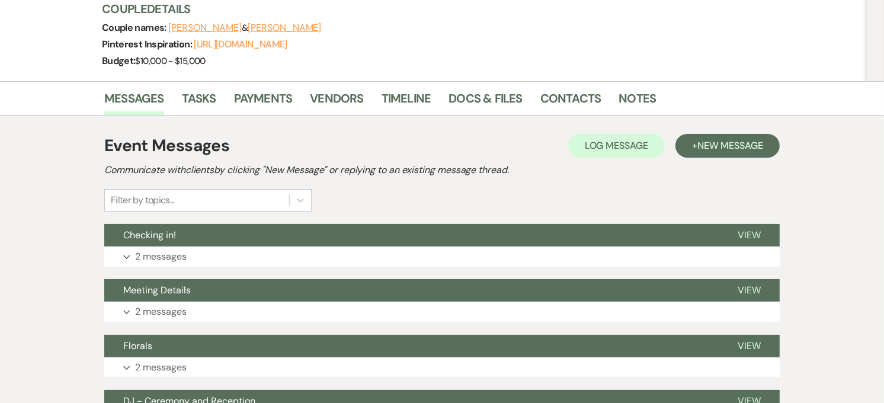
click at [733, 158] on div "Event Messages Log Log Message + New Message Communicate with clients by clicki…" at bounding box center [441, 172] width 675 height 78
click at [729, 145] on span "New Message" at bounding box center [730, 145] width 66 height 12
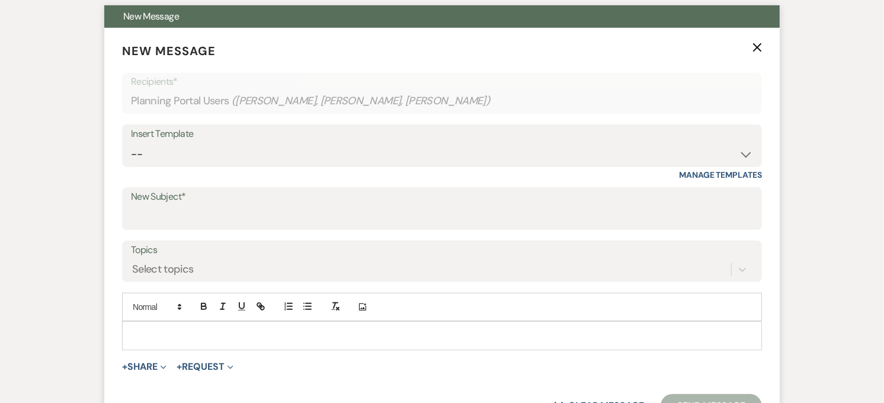
scroll to position [410, 0]
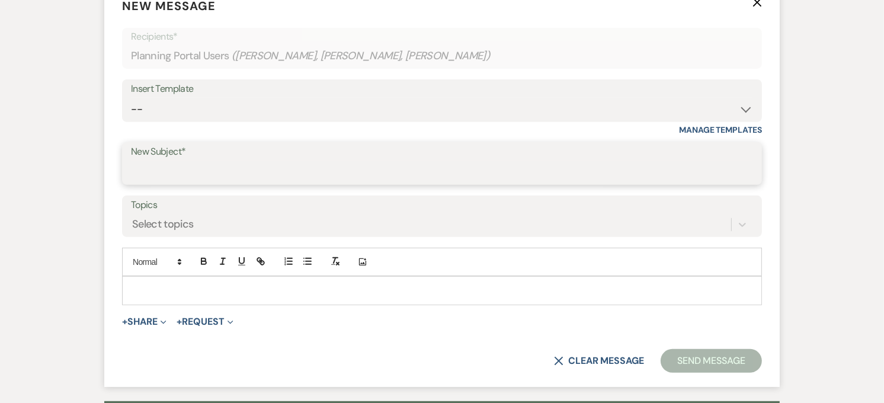
click at [177, 169] on input "New Subject*" at bounding box center [442, 172] width 622 height 23
type input "Cake"
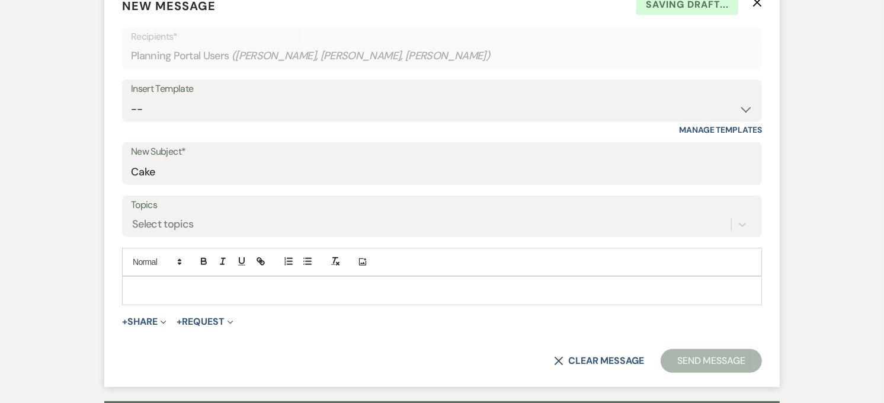
click at [145, 293] on p at bounding box center [441, 290] width 621 height 13
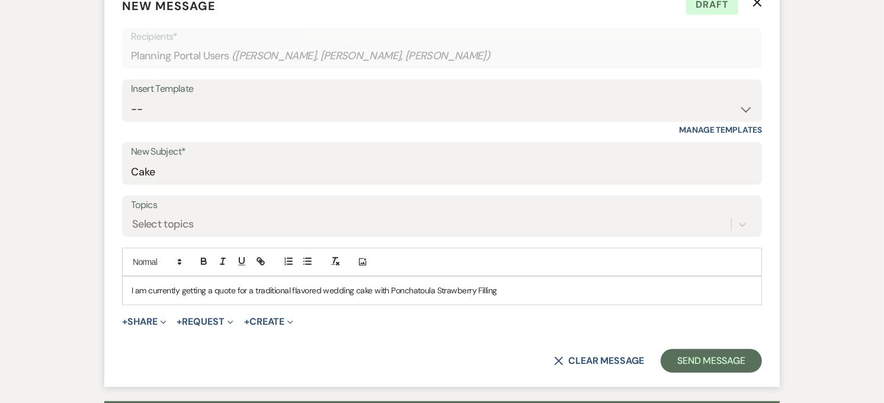
click at [476, 291] on p "I am currently getting a quote for a traditional flavored wedding cake with Pon…" at bounding box center [441, 290] width 621 height 13
click at [506, 293] on p "I am currently getting a quote for a traditional flavored wedding cake with Pon…" at bounding box center [441, 290] width 621 height 13
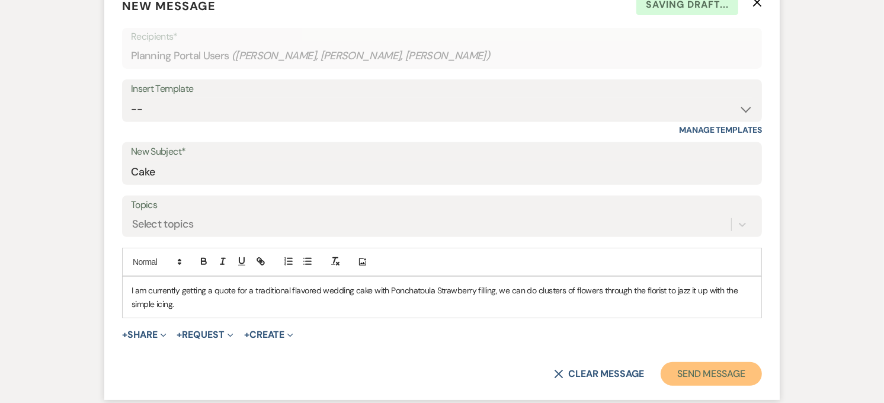
click at [702, 384] on button "Send Message" at bounding box center [710, 374] width 101 height 24
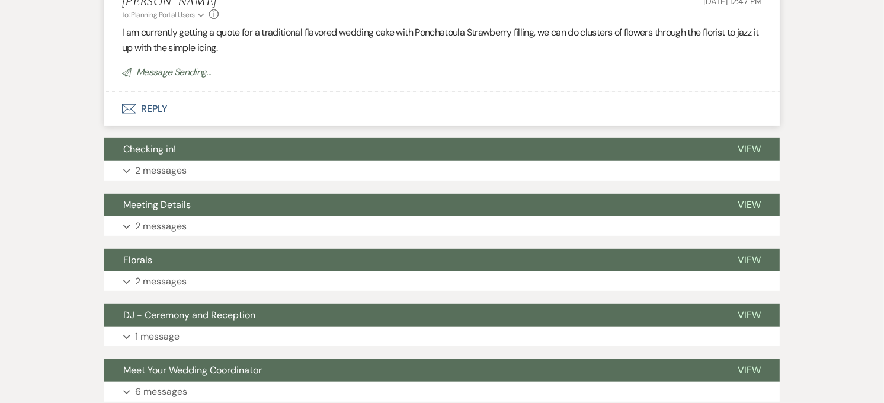
scroll to position [0, 0]
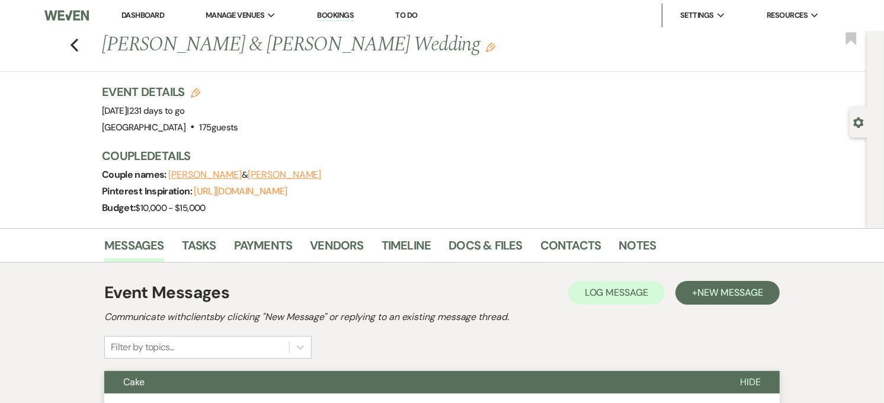
click at [275, 374] on button "Cake" at bounding box center [412, 382] width 617 height 23
click at [75, 44] on use "button" at bounding box center [74, 45] width 8 height 13
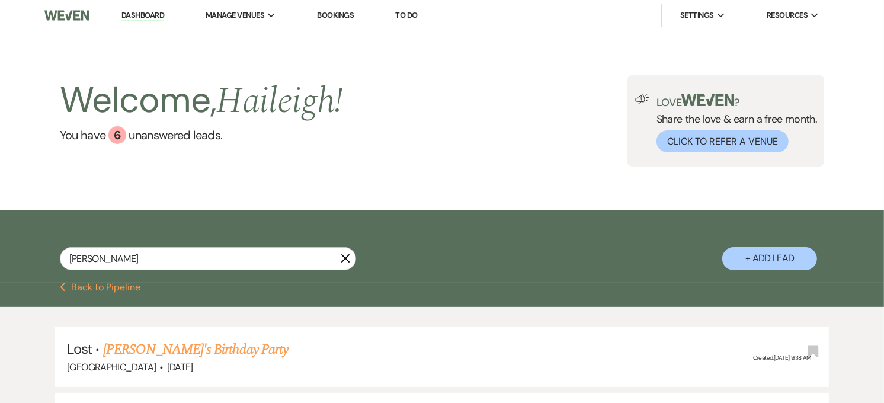
click at [160, 16] on link "Dashboard" at bounding box center [142, 15] width 43 height 11
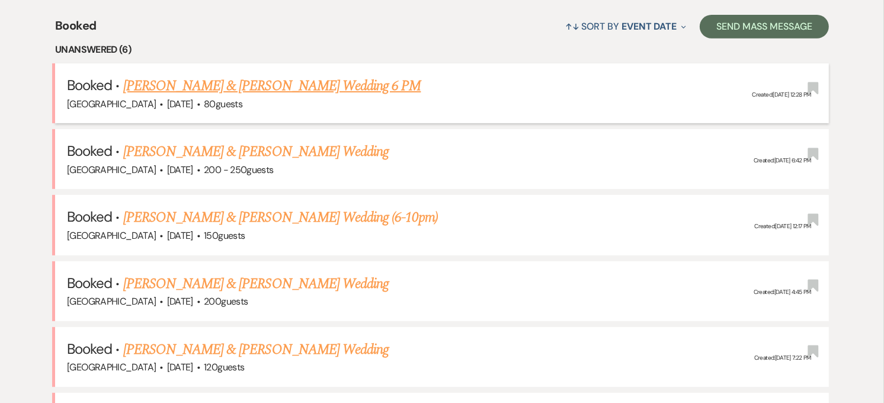
scroll to position [526, 0]
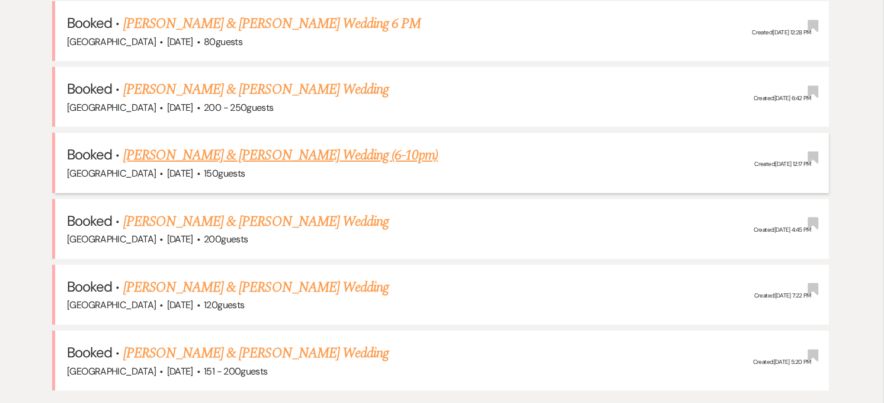
click at [293, 151] on link "[PERSON_NAME] & [PERSON_NAME] Wedding (6-10pm)" at bounding box center [280, 155] width 315 height 21
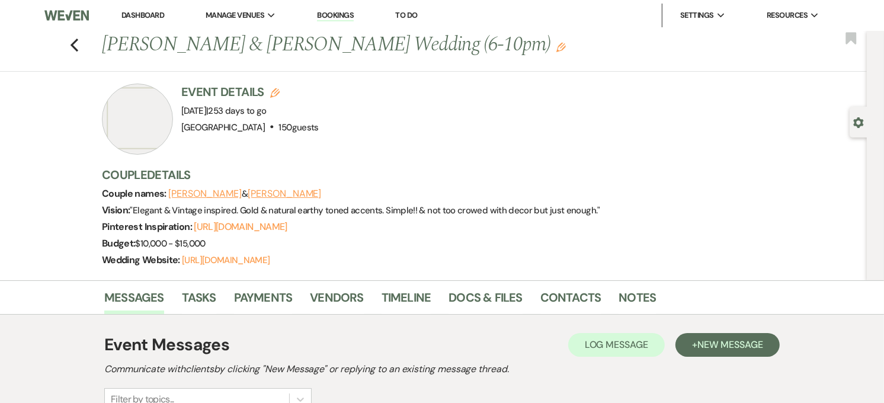
scroll to position [460, 0]
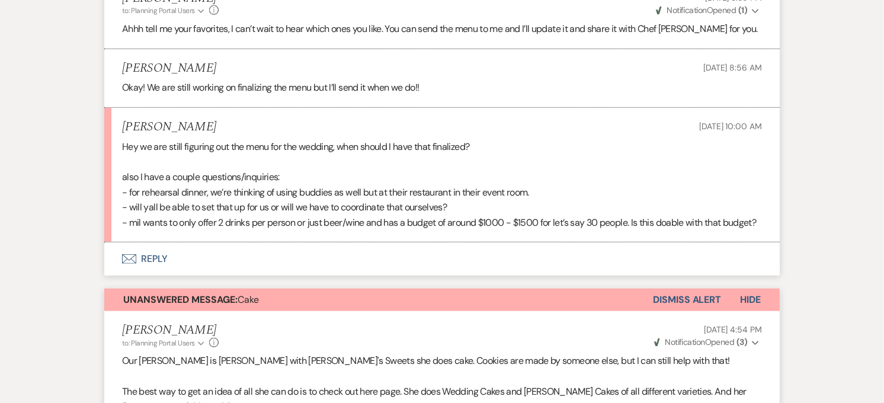
click at [170, 275] on button "Envelope Reply" at bounding box center [441, 258] width 675 height 33
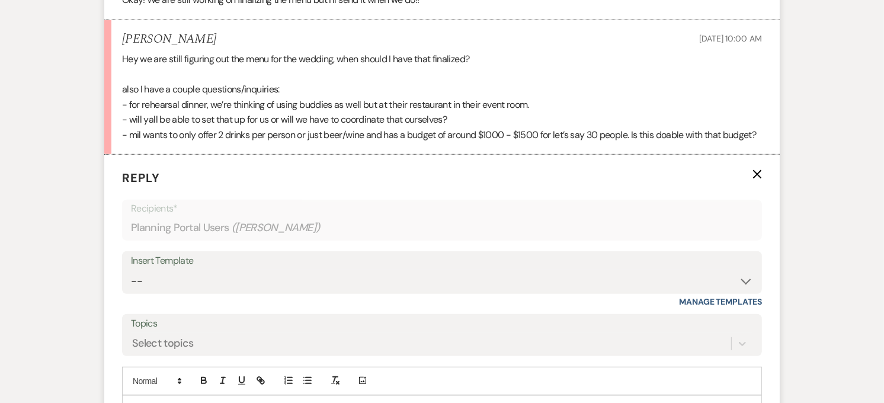
scroll to position [825, 0]
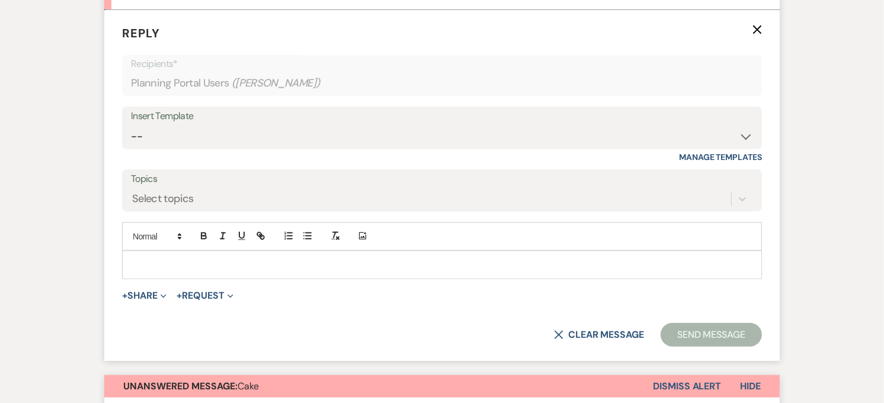
click at [149, 278] on div at bounding box center [442, 264] width 639 height 27
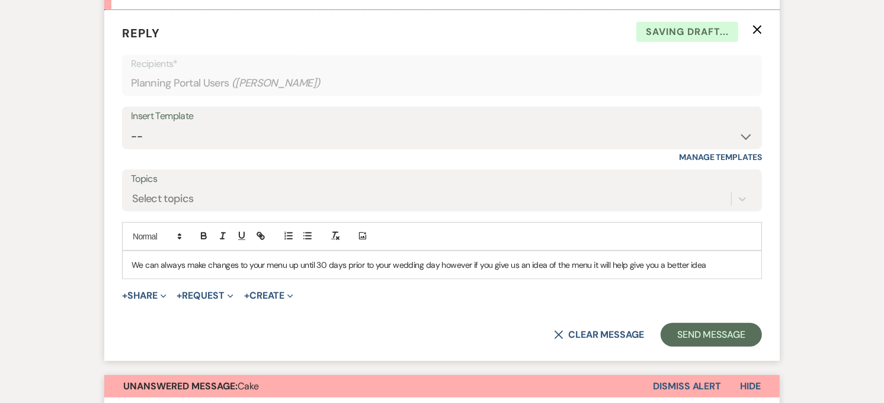
click at [733, 272] on div "We can always make changes to your menu up until 30 days prior to your wedding …" at bounding box center [442, 264] width 639 height 27
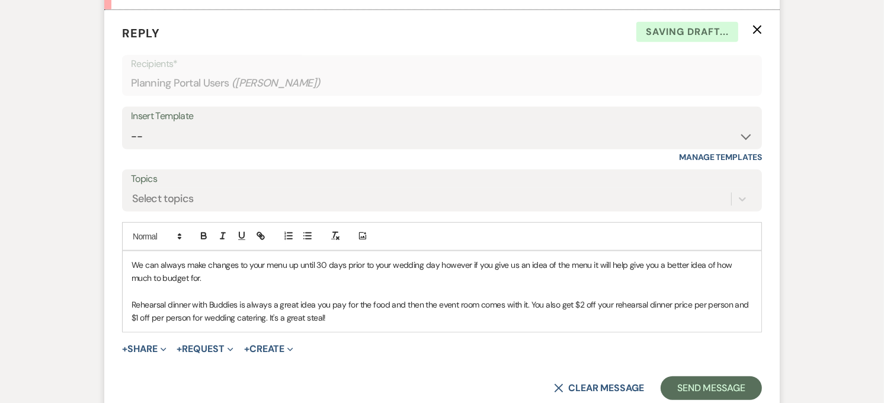
click at [344, 325] on p "Rehearsal dinner with Buddies is always a great idea you pay for the food and t…" at bounding box center [441, 311] width 621 height 27
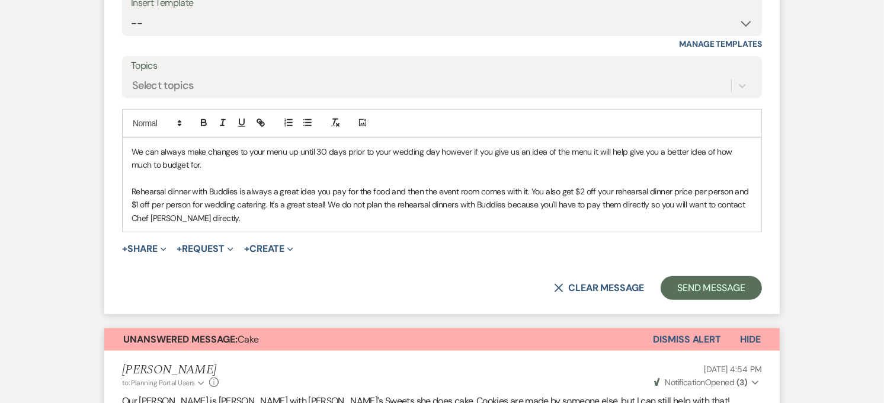
scroll to position [855, 0]
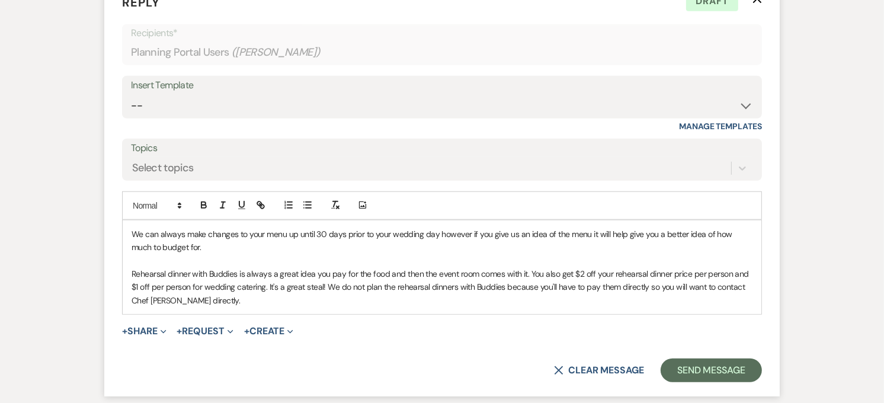
click at [220, 307] on p "Rehearsal dinner with Buddies is always a great idea you pay for the food and t…" at bounding box center [441, 287] width 621 height 40
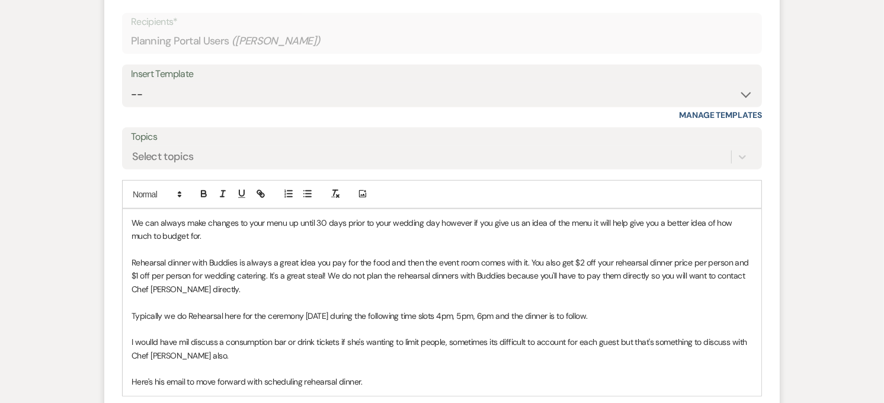
scroll to position [998, 0]
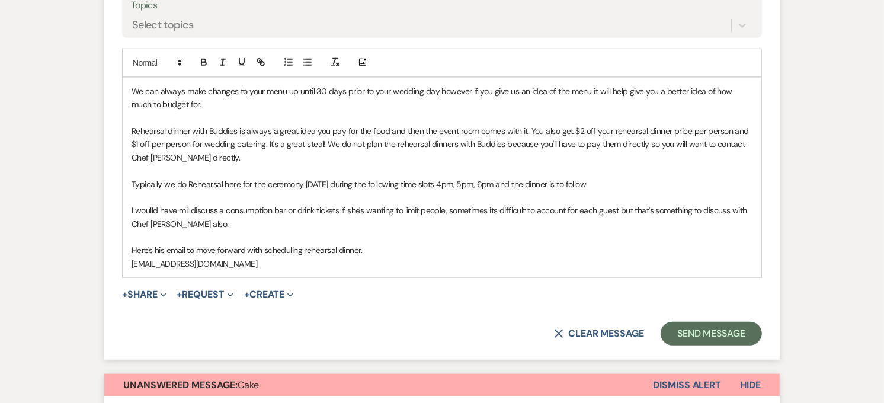
drag, startPoint x: 287, startPoint y: 281, endPoint x: 127, endPoint y: 286, distance: 159.4
click at [127, 277] on div "We can always make changes to your menu up until 30 days prior to your wedding …" at bounding box center [442, 178] width 639 height 200
click at [244, 68] on div at bounding box center [232, 63] width 76 height 18
drag, startPoint x: 280, startPoint y: 280, endPoint x: 129, endPoint y: 283, distance: 151.1
click at [129, 277] on div "We can always make changes to your menu up until 30 days prior to your wedding …" at bounding box center [442, 178] width 639 height 200
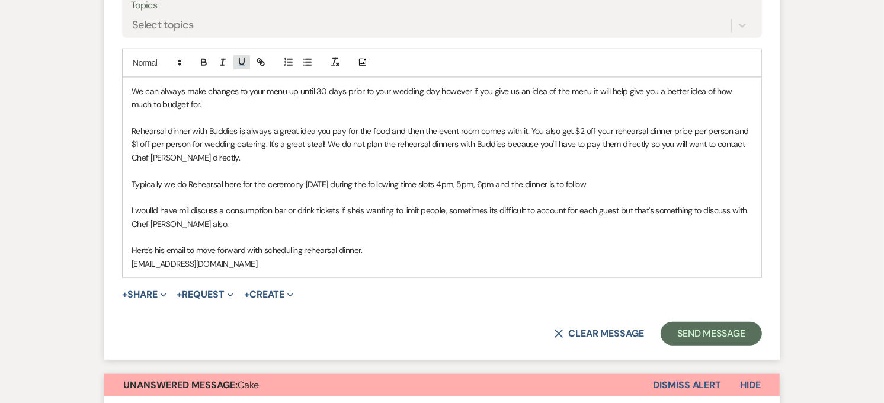
click at [245, 68] on icon "button" at bounding box center [241, 62] width 11 height 11
click at [256, 270] on p "[EMAIL_ADDRESS][DOMAIN_NAME]" at bounding box center [441, 263] width 621 height 13
click at [307, 270] on p "[EMAIL_ADDRESS][DOMAIN_NAME]" at bounding box center [441, 263] width 621 height 13
click at [368, 256] on p "Here's his email to move forward with scheduling rehearsal dinner." at bounding box center [441, 249] width 621 height 13
click at [287, 270] on p "[EMAIL_ADDRESS][DOMAIN_NAME]" at bounding box center [441, 263] width 621 height 13
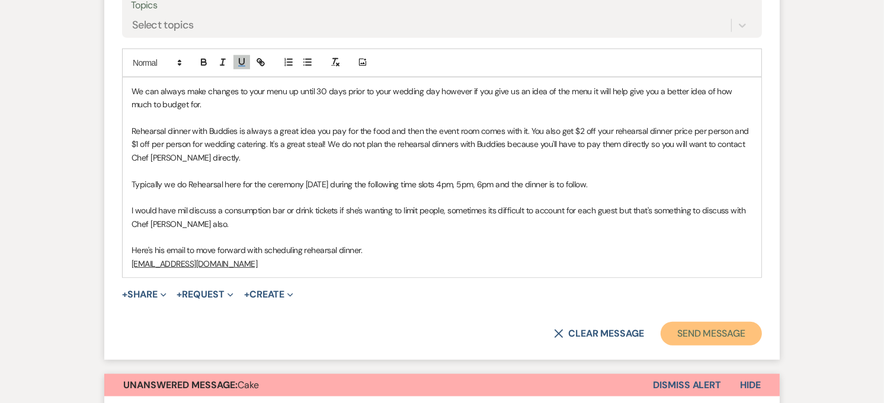
click at [702, 339] on button "Send Message" at bounding box center [710, 334] width 101 height 24
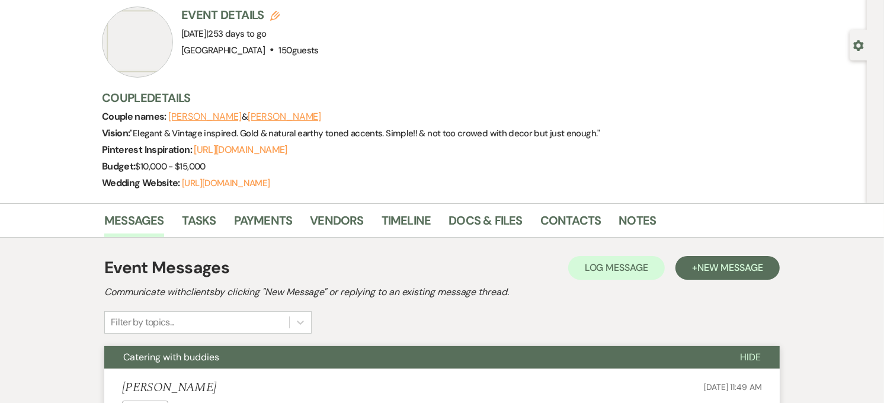
scroll to position [0, 0]
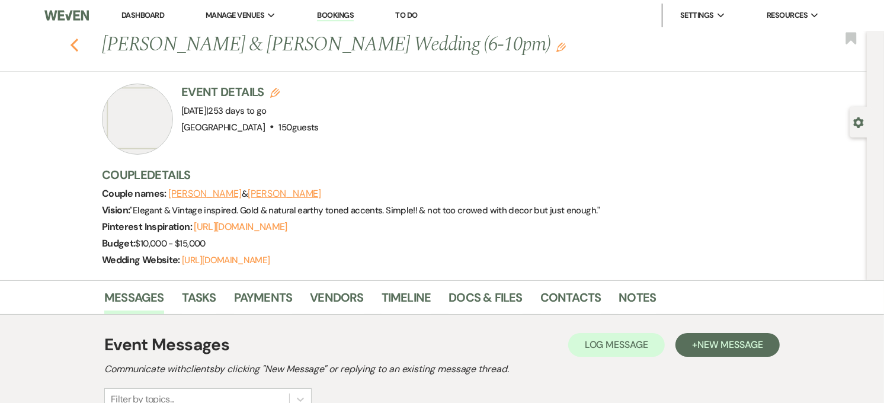
click at [75, 43] on icon "Previous" at bounding box center [74, 45] width 9 height 14
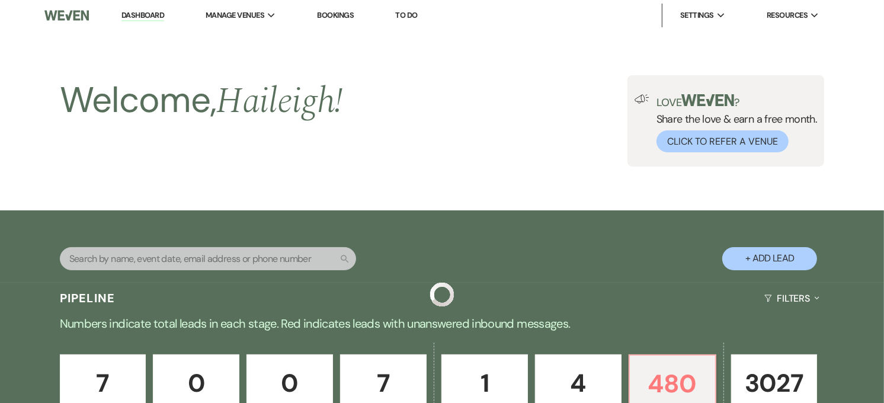
scroll to position [526, 0]
